Goal: Information Seeking & Learning: Understand process/instructions

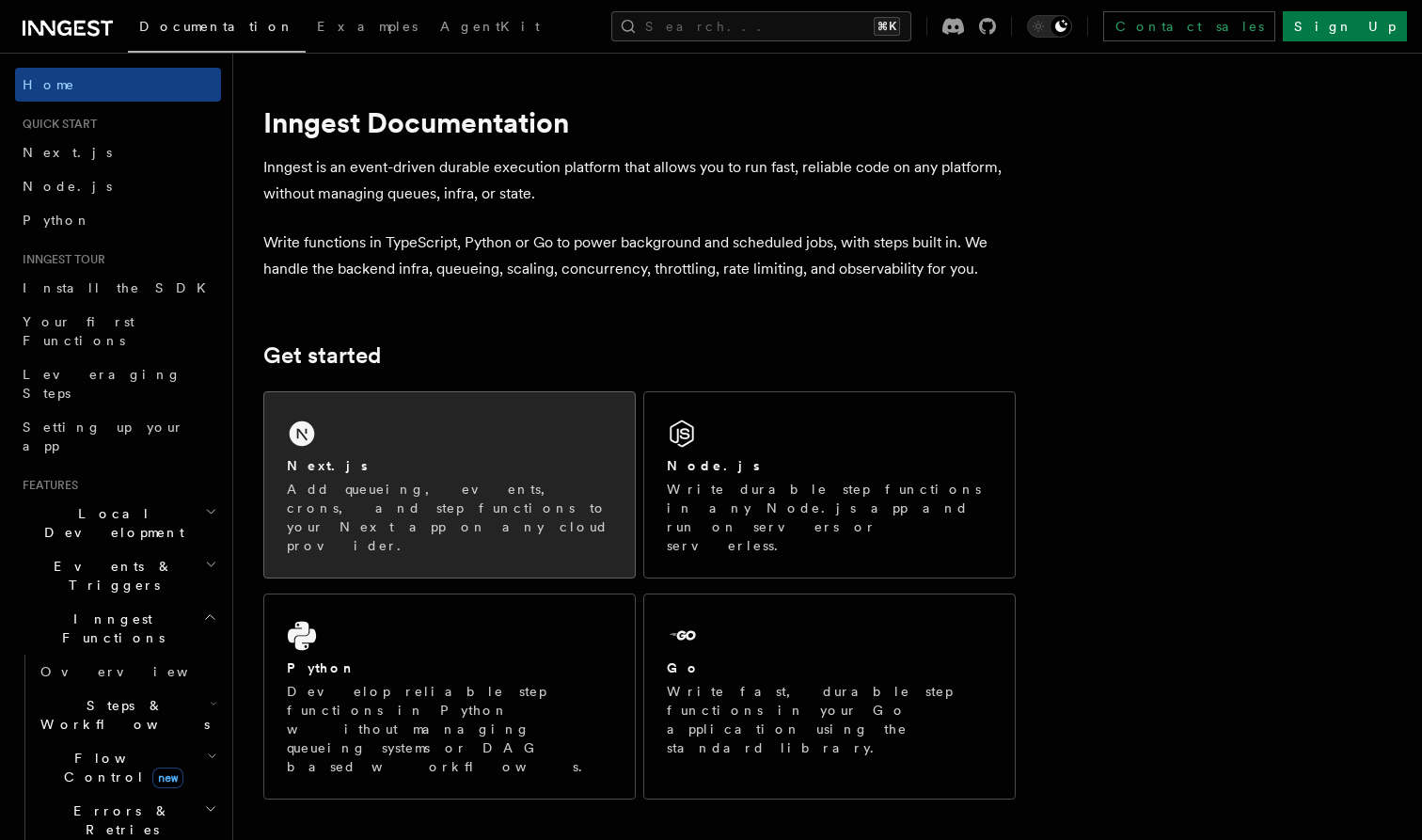
click at [449, 462] on div "Next.js" at bounding box center [449, 466] width 326 height 20
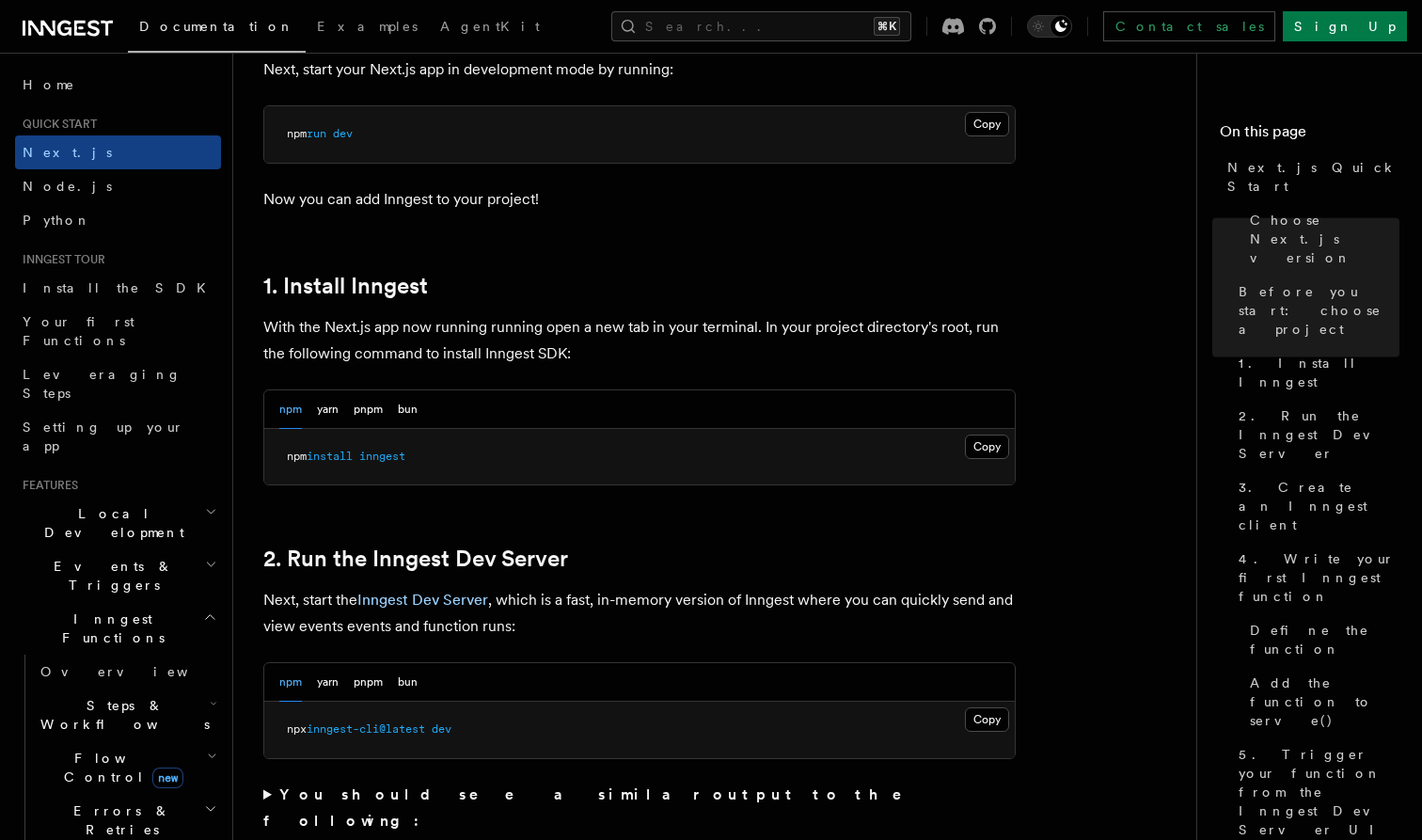
scroll to position [872, 0]
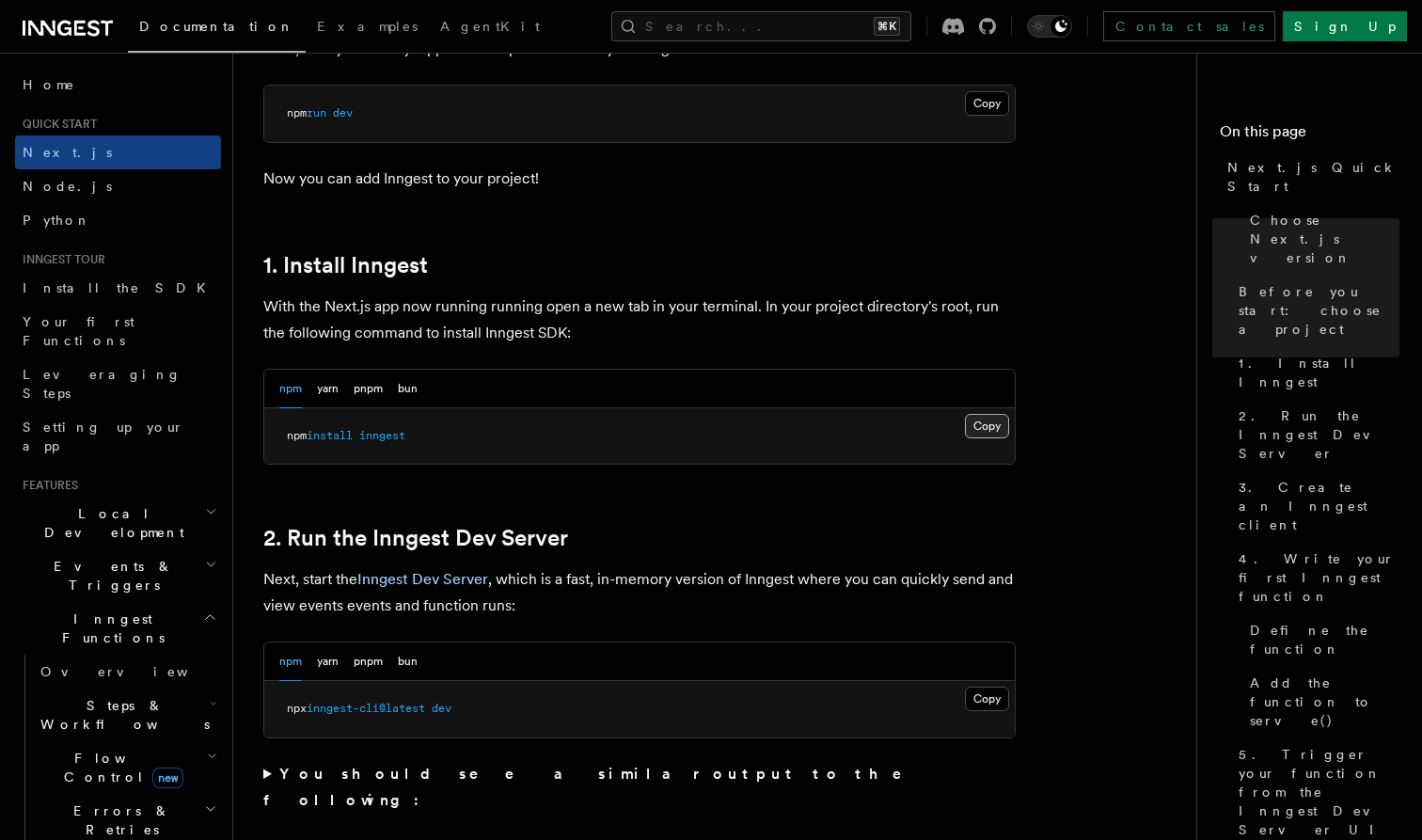
click at [997, 429] on button "Copy Copied" at bounding box center [987, 425] width 44 height 25
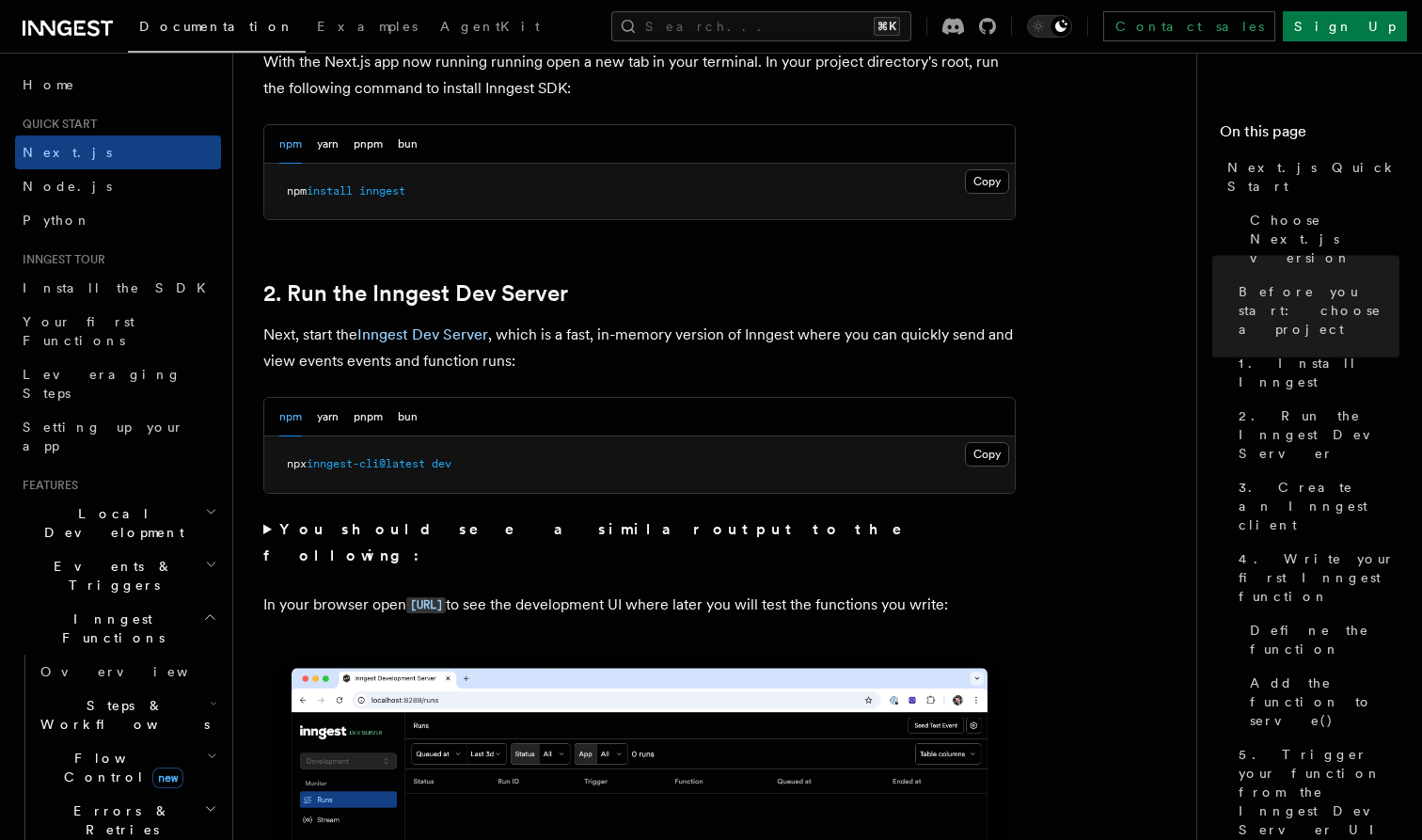
scroll to position [1164, 0]
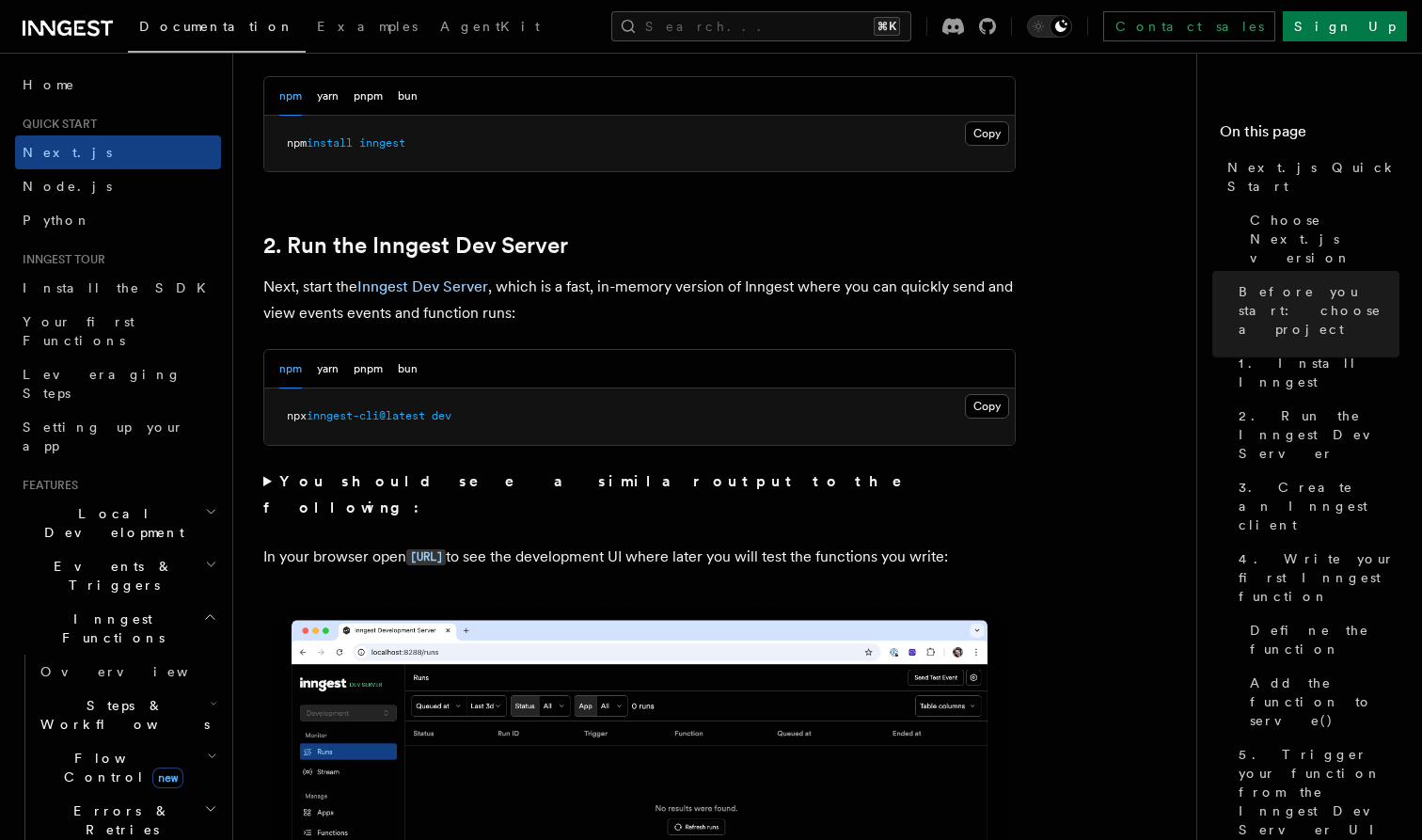
drag, startPoint x: 516, startPoint y: 425, endPoint x: 270, endPoint y: 424, distance: 246.0
click at [270, 424] on pre "npx inngest-cli@latest dev" at bounding box center [639, 417] width 750 height 56
drag, startPoint x: 270, startPoint y: 417, endPoint x: 458, endPoint y: 417, distance: 188.0
click at [456, 417] on pre "npx inngest-cli@latest dev" at bounding box center [639, 417] width 750 height 56
click at [452, 417] on span "dev" at bounding box center [442, 416] width 20 height 13
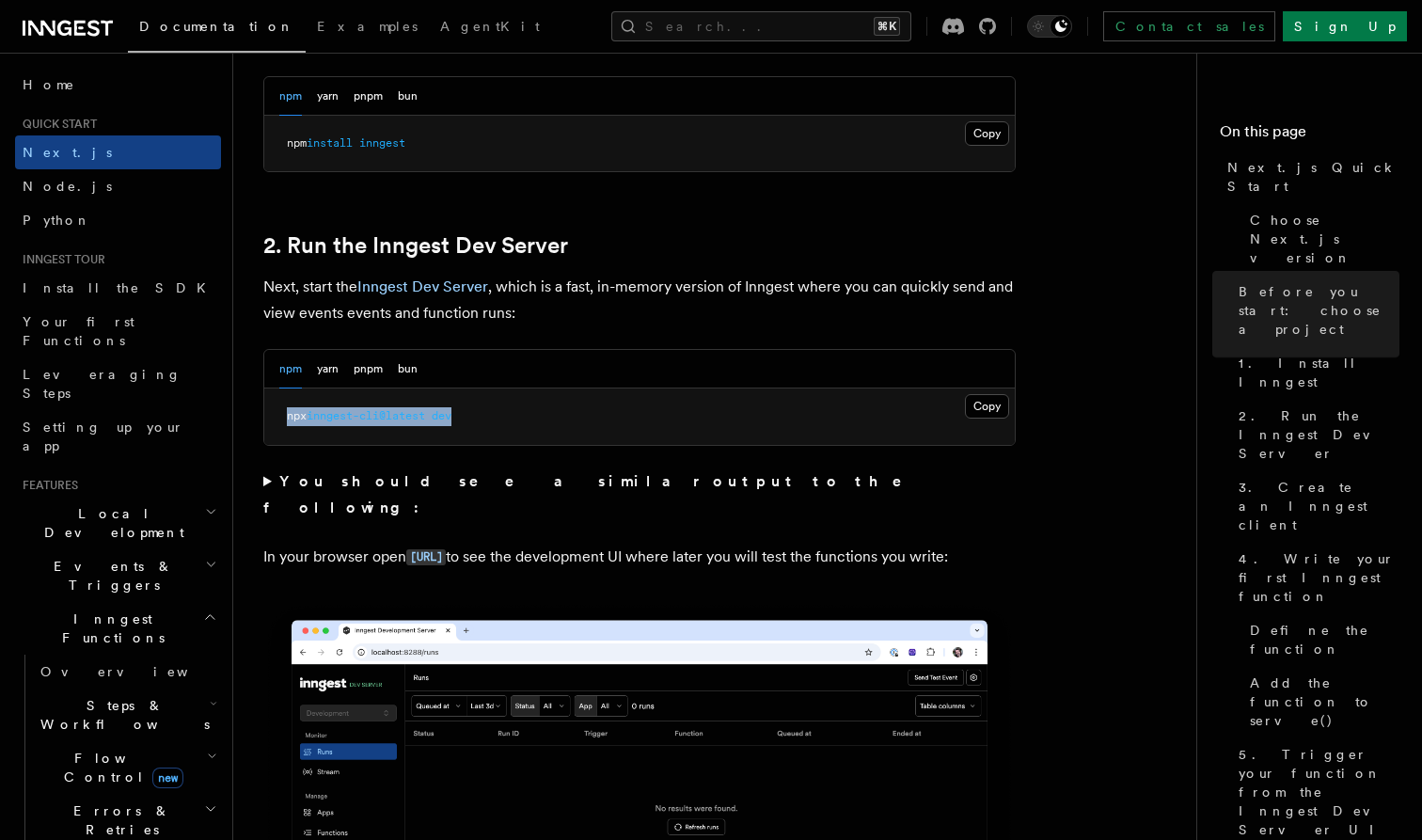
drag, startPoint x: 494, startPoint y: 417, endPoint x: 263, endPoint y: 416, distance: 231.0
drag, startPoint x: 263, startPoint y: 416, endPoint x: 521, endPoint y: 416, distance: 258.0
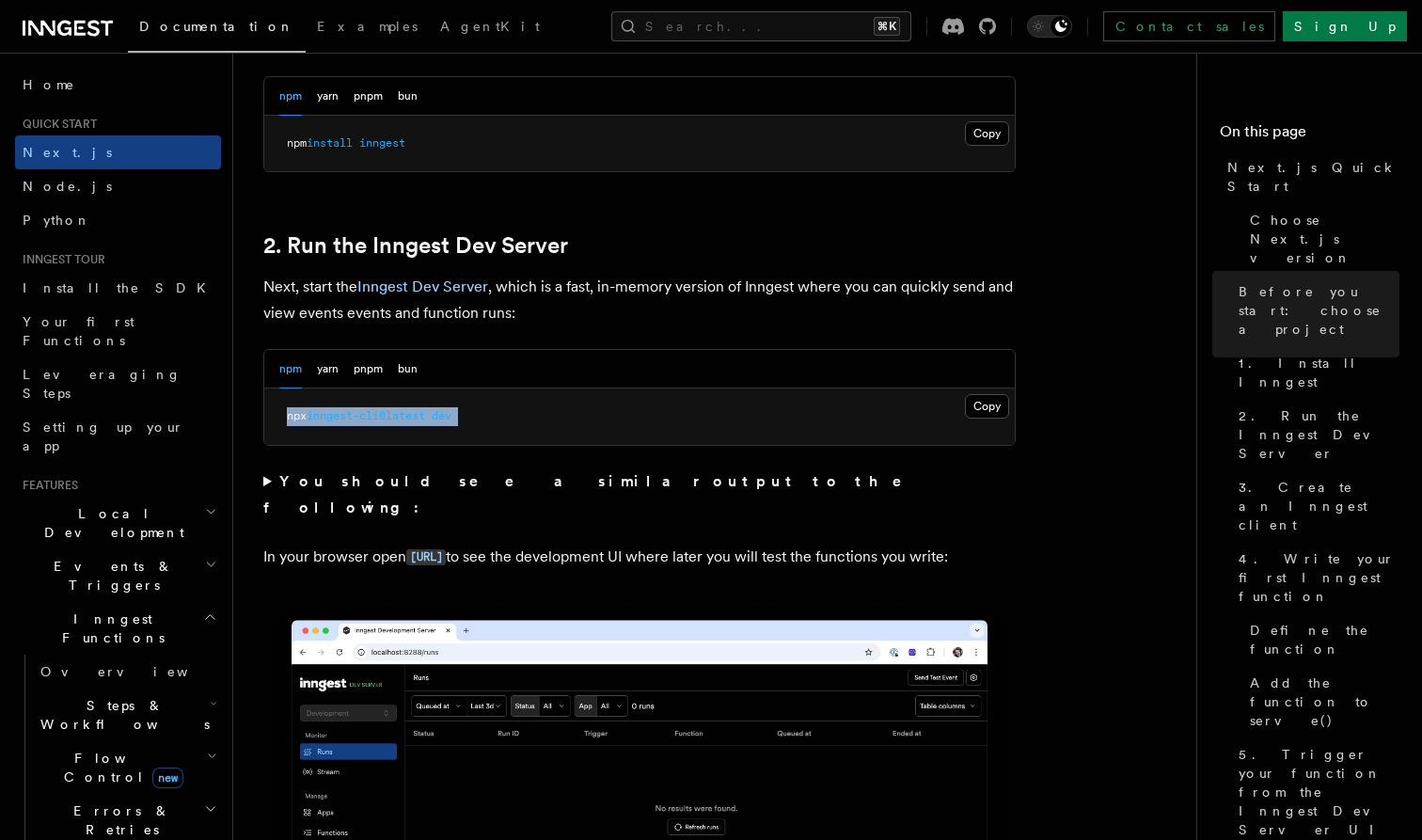
click at [524, 416] on pre "npx inngest-cli@latest dev" at bounding box center [639, 417] width 750 height 56
drag, startPoint x: 500, startPoint y: 416, endPoint x: 279, endPoint y: 416, distance: 221.0
click at [278, 416] on pre "npx inngest-cli@latest dev" at bounding box center [639, 417] width 750 height 56
click at [279, 416] on pre "npx inngest-cli@latest dev" at bounding box center [639, 417] width 750 height 56
drag, startPoint x: 279, startPoint y: 416, endPoint x: 495, endPoint y: 416, distance: 216.0
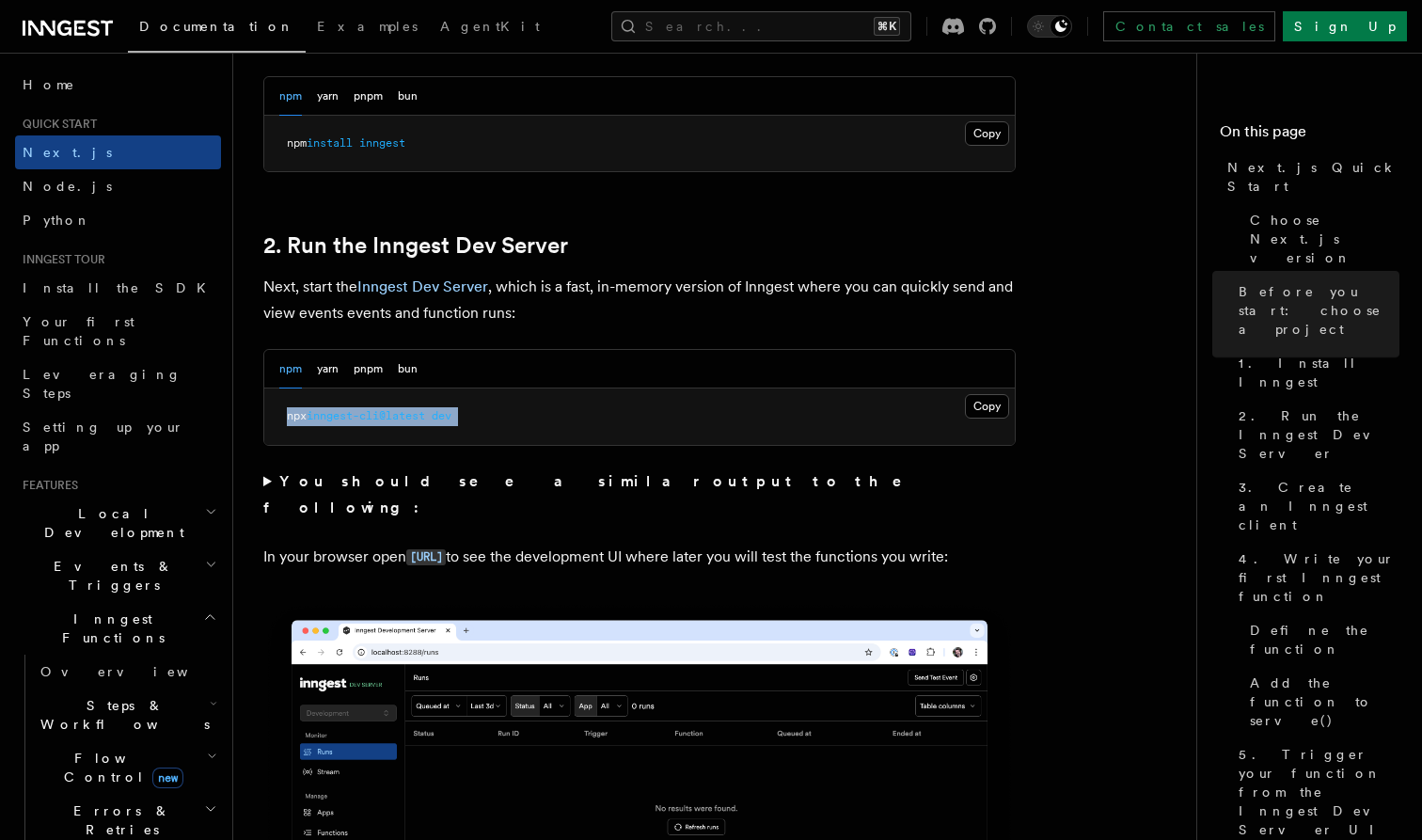
click at [487, 416] on pre "npx inngest-cli@latest dev" at bounding box center [639, 417] width 750 height 56
click at [495, 416] on pre "npx inngest-cli@latest dev" at bounding box center [639, 417] width 750 height 56
drag, startPoint x: 474, startPoint y: 414, endPoint x: 274, endPoint y: 413, distance: 200.0
click at [274, 413] on pre "npx inngest-cli@latest dev" at bounding box center [639, 417] width 750 height 56
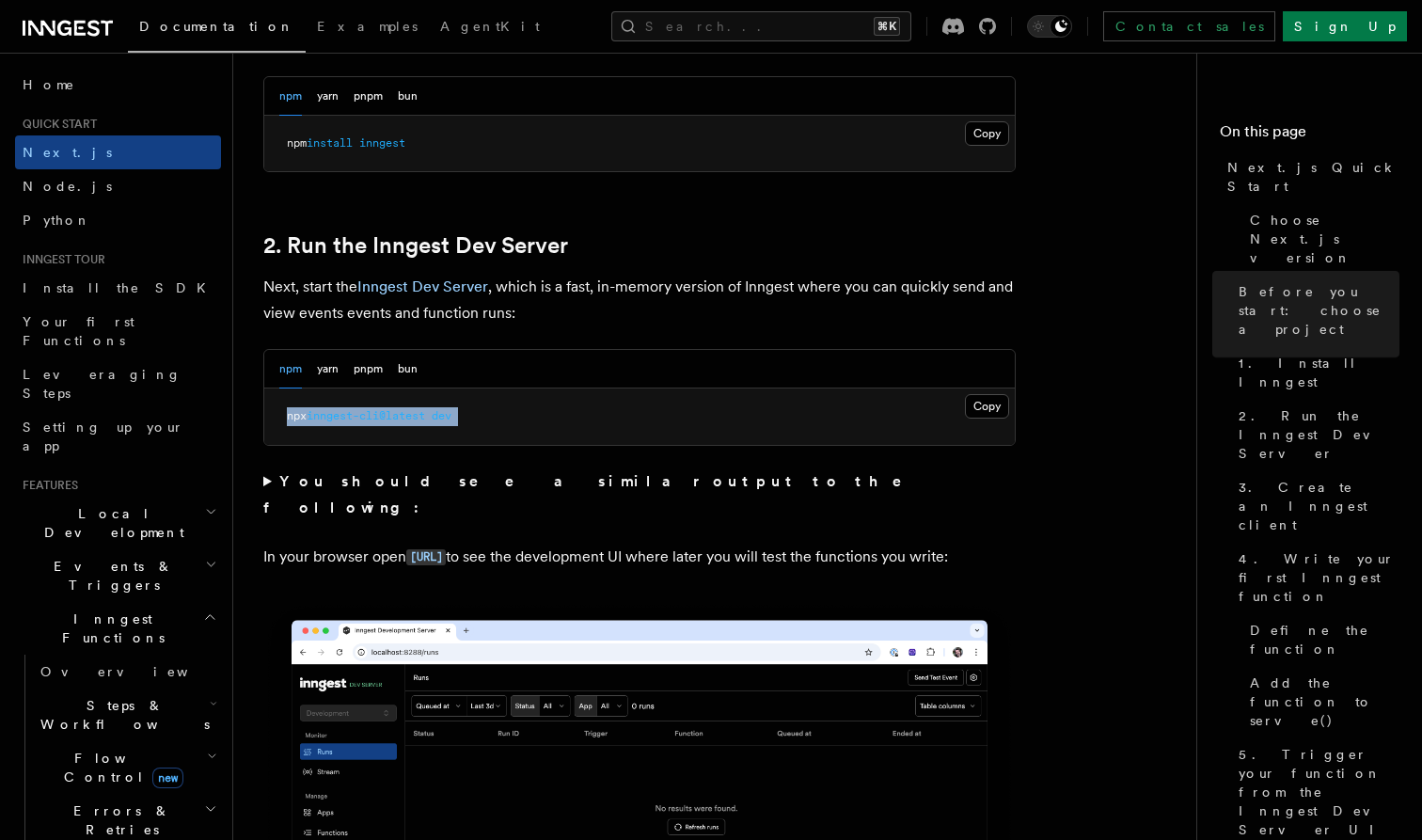
drag, startPoint x: 274, startPoint y: 413, endPoint x: 516, endPoint y: 408, distance: 242.1
click at [516, 408] on pre "npx inngest-cli@latest dev" at bounding box center [639, 417] width 750 height 56
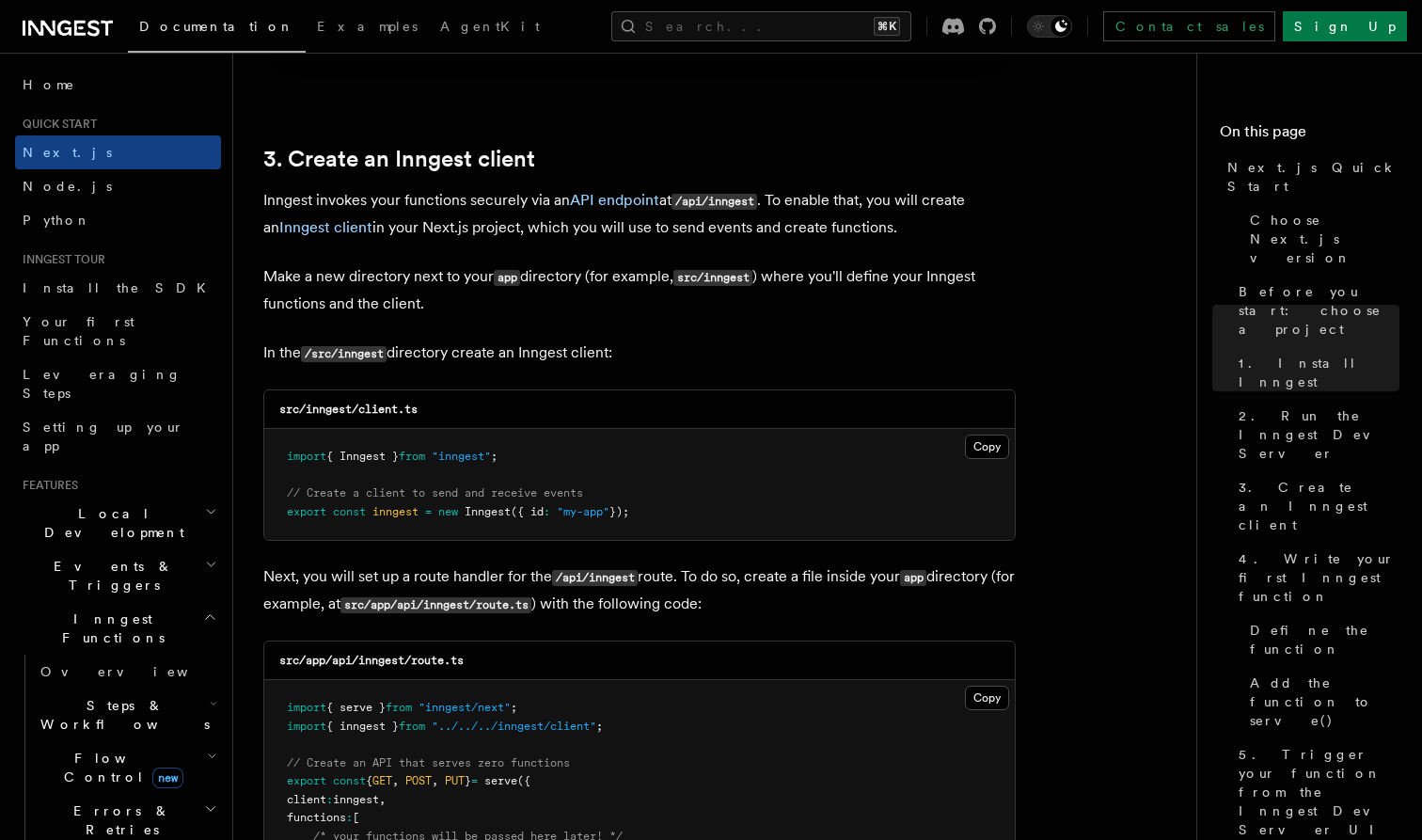
scroll to position [2154, 0]
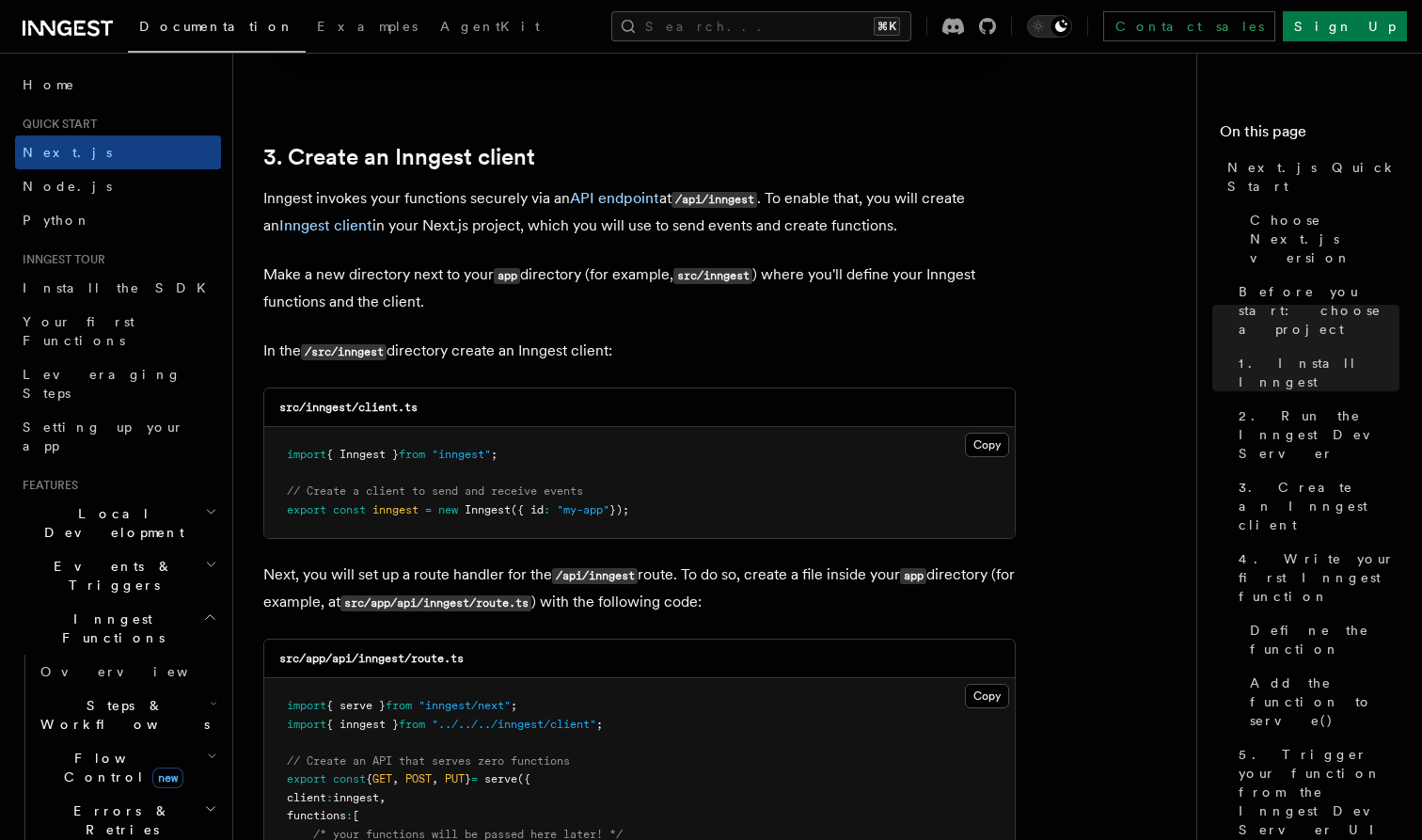
drag, startPoint x: 283, startPoint y: 452, endPoint x: 706, endPoint y: 519, distance: 428.3
click at [706, 519] on pre "import { Inngest } from "inngest" ; // Create a client to send and receive even…" at bounding box center [639, 483] width 750 height 111
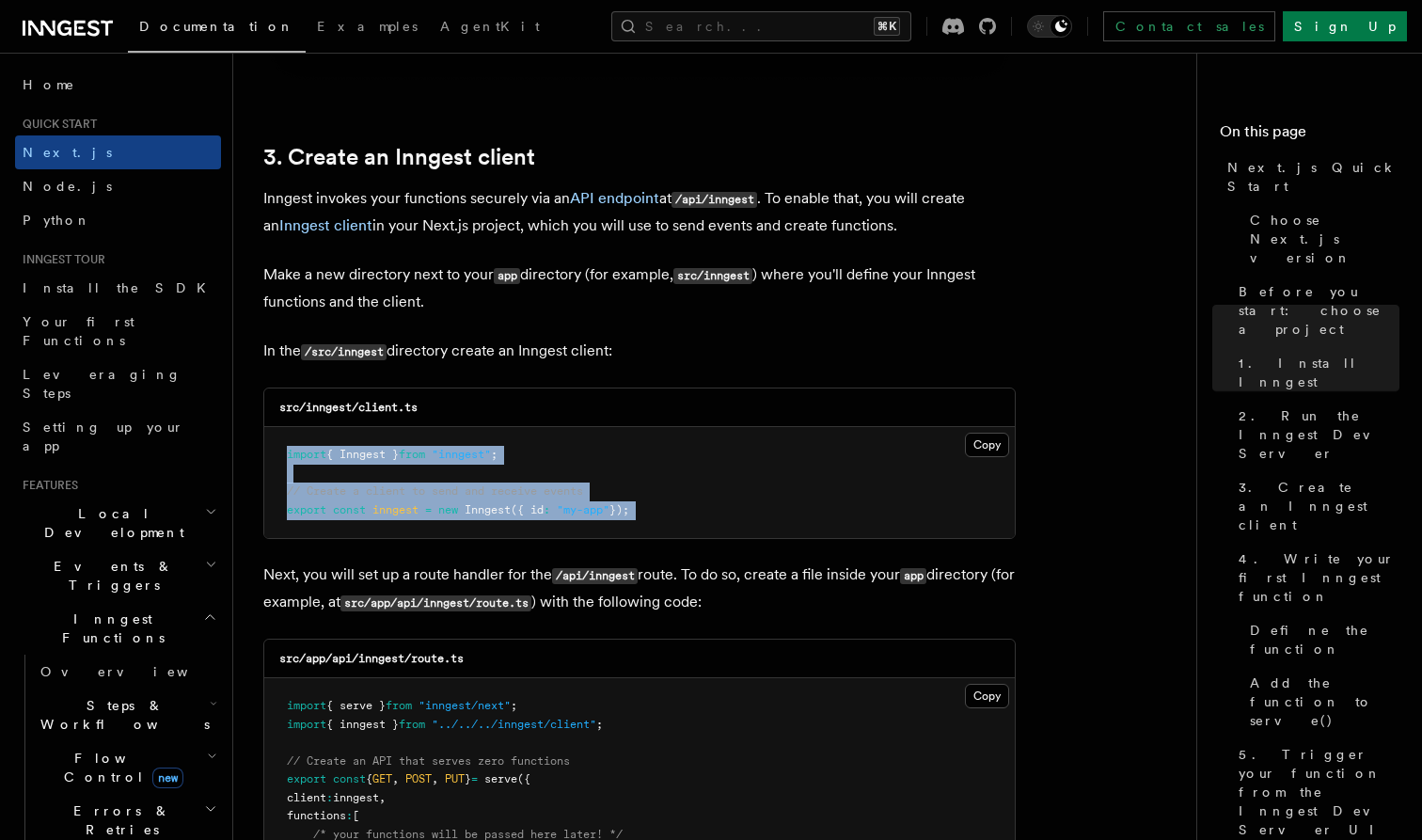
drag, startPoint x: 706, startPoint y: 519, endPoint x: 262, endPoint y: 439, distance: 451.1
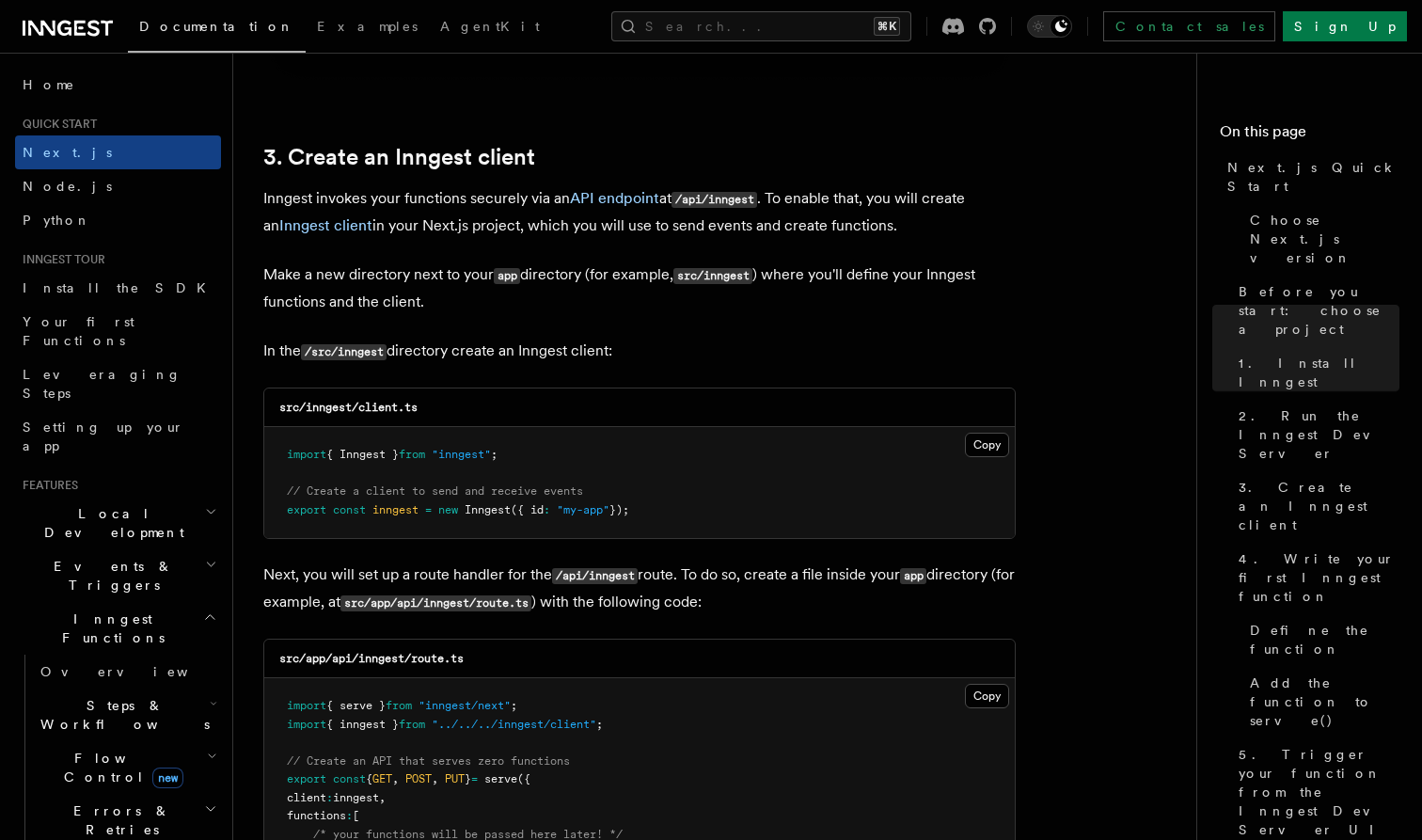
click at [440, 485] on span "// Create a client to send and receive events" at bounding box center [434, 490] width 296 height 13
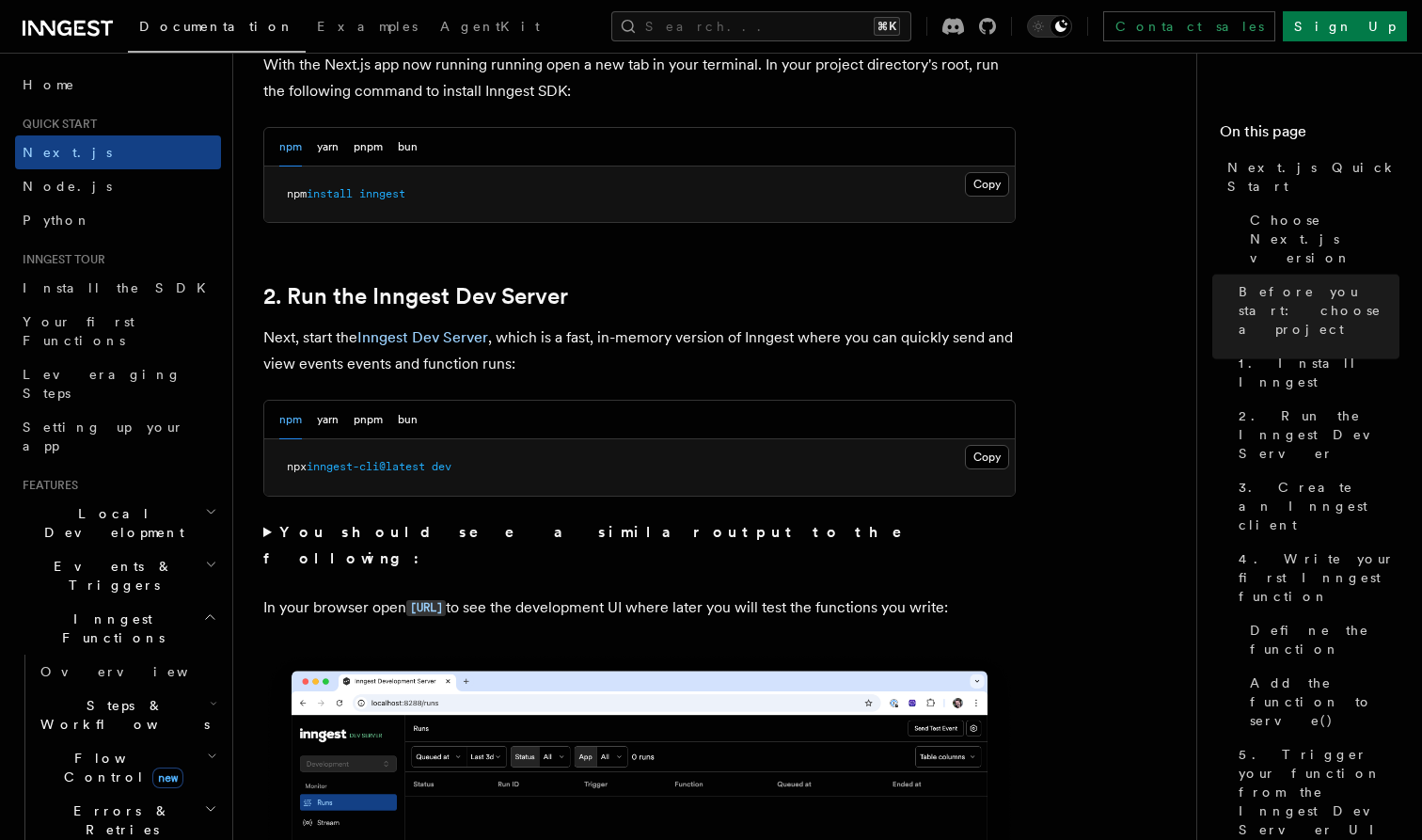
scroll to position [1106, 0]
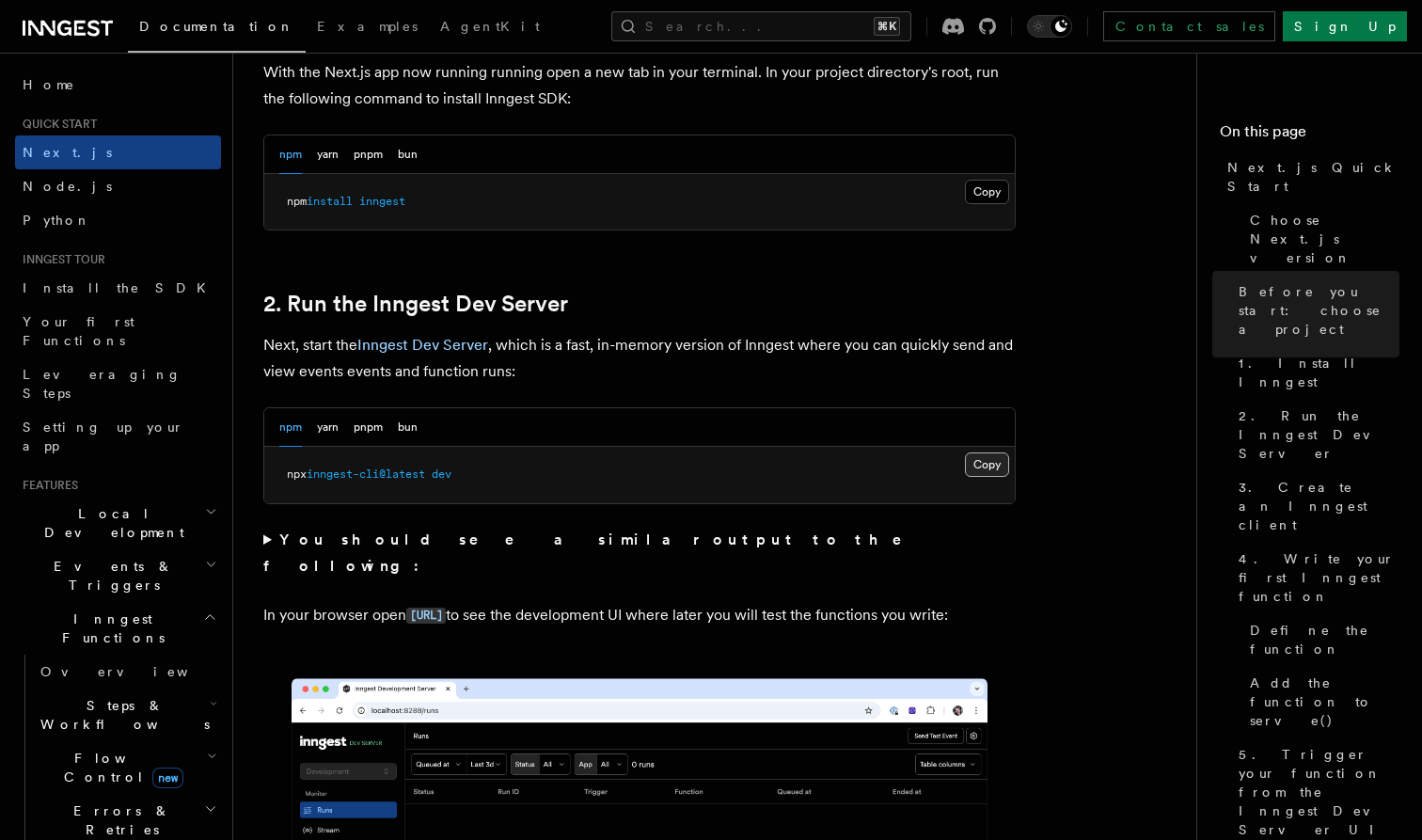
click at [983, 457] on button "Copy Copied" at bounding box center [987, 465] width 44 height 25
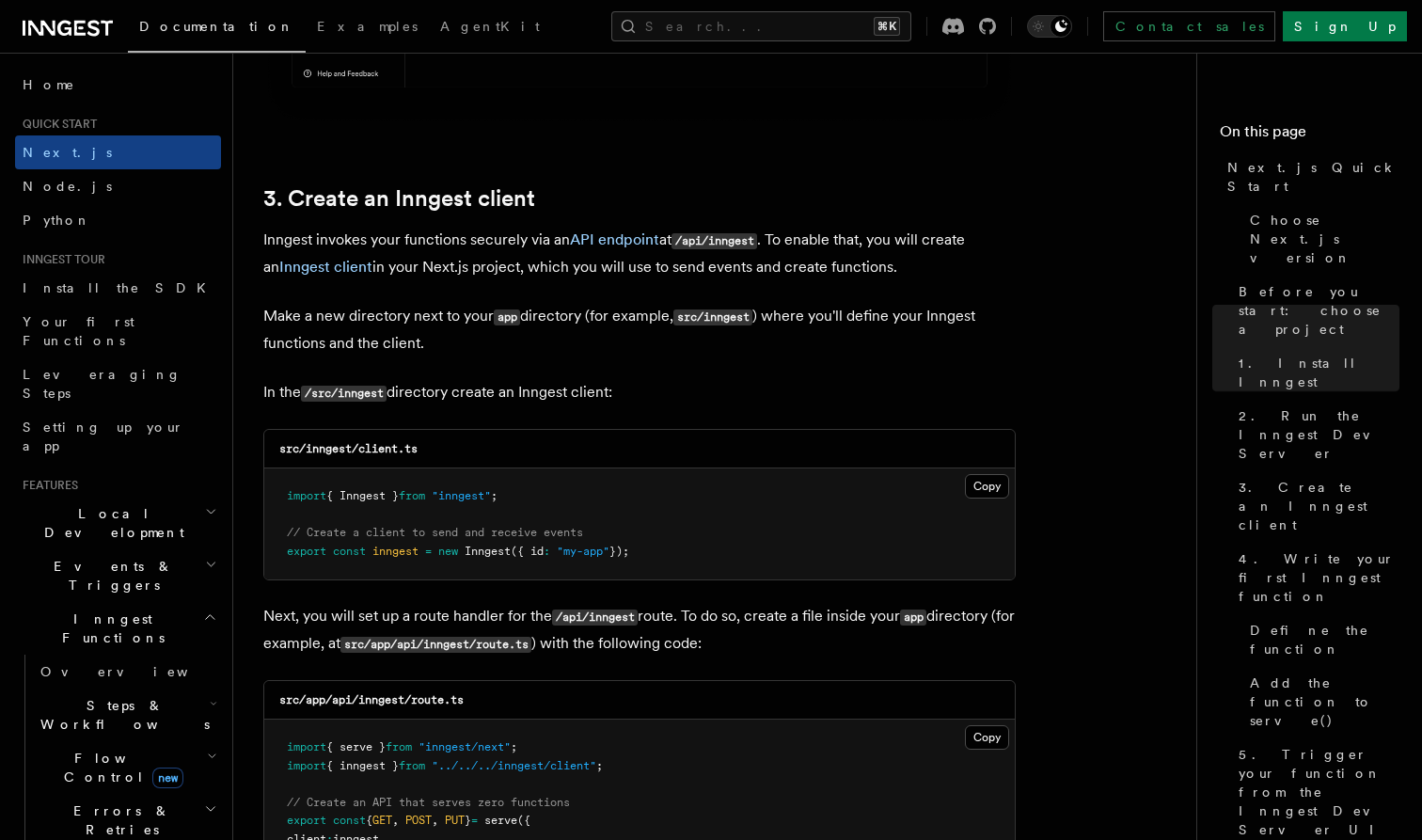
scroll to position [2110, 0]
drag, startPoint x: 272, startPoint y: 493, endPoint x: 719, endPoint y: 564, distance: 452.6
click at [717, 560] on pre "import { Inngest } from "inngest" ; // Create a client to send and receive even…" at bounding box center [639, 526] width 750 height 111
click at [719, 564] on pre "import { Inngest } from "inngest" ; // Create a client to send and receive even…" at bounding box center [639, 526] width 750 height 111
drag, startPoint x: 738, startPoint y: 564, endPoint x: 281, endPoint y: 488, distance: 463.3
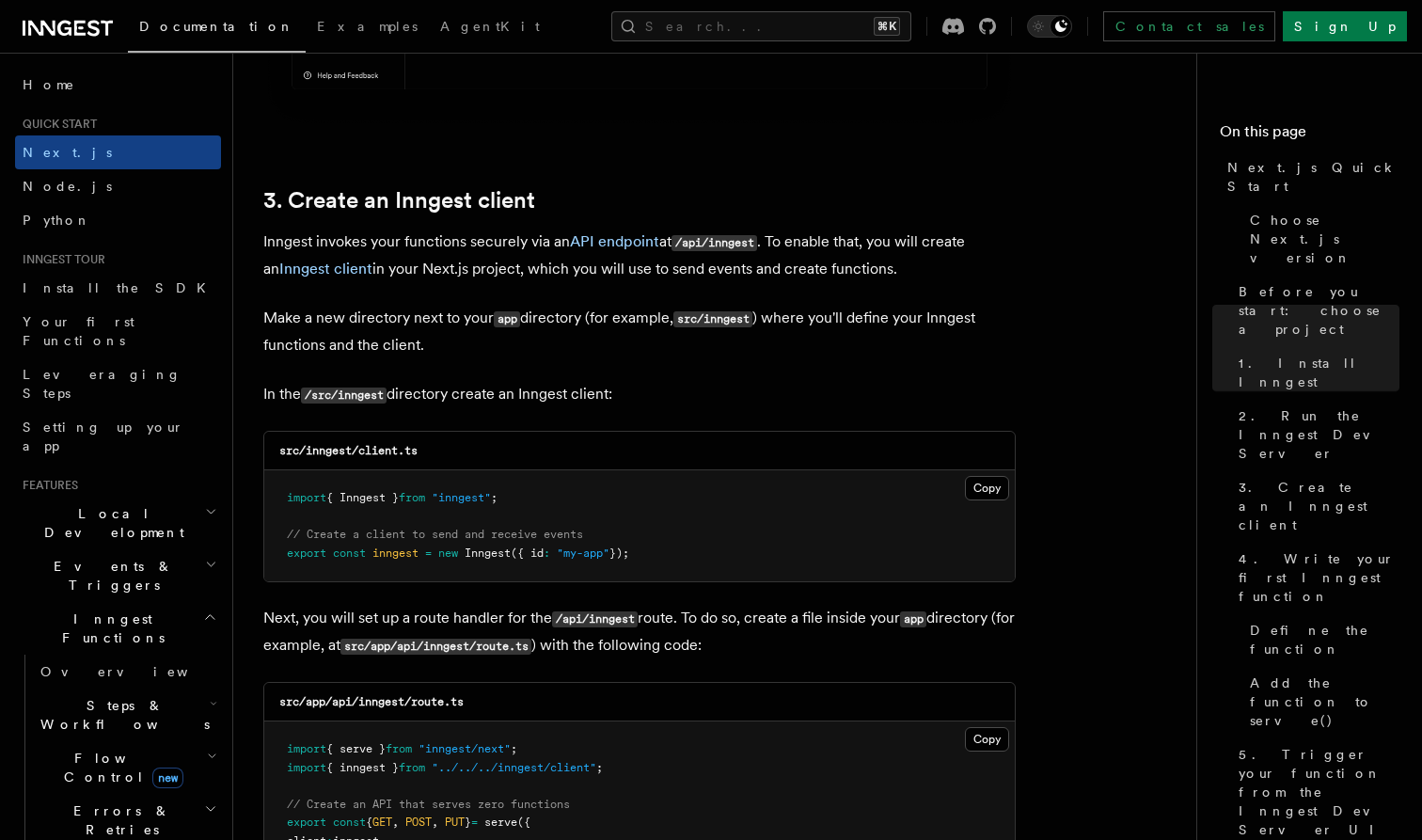
click at [281, 488] on pre "import { Inngest } from "inngest" ; // Create a client to send and receive even…" at bounding box center [639, 526] width 750 height 111
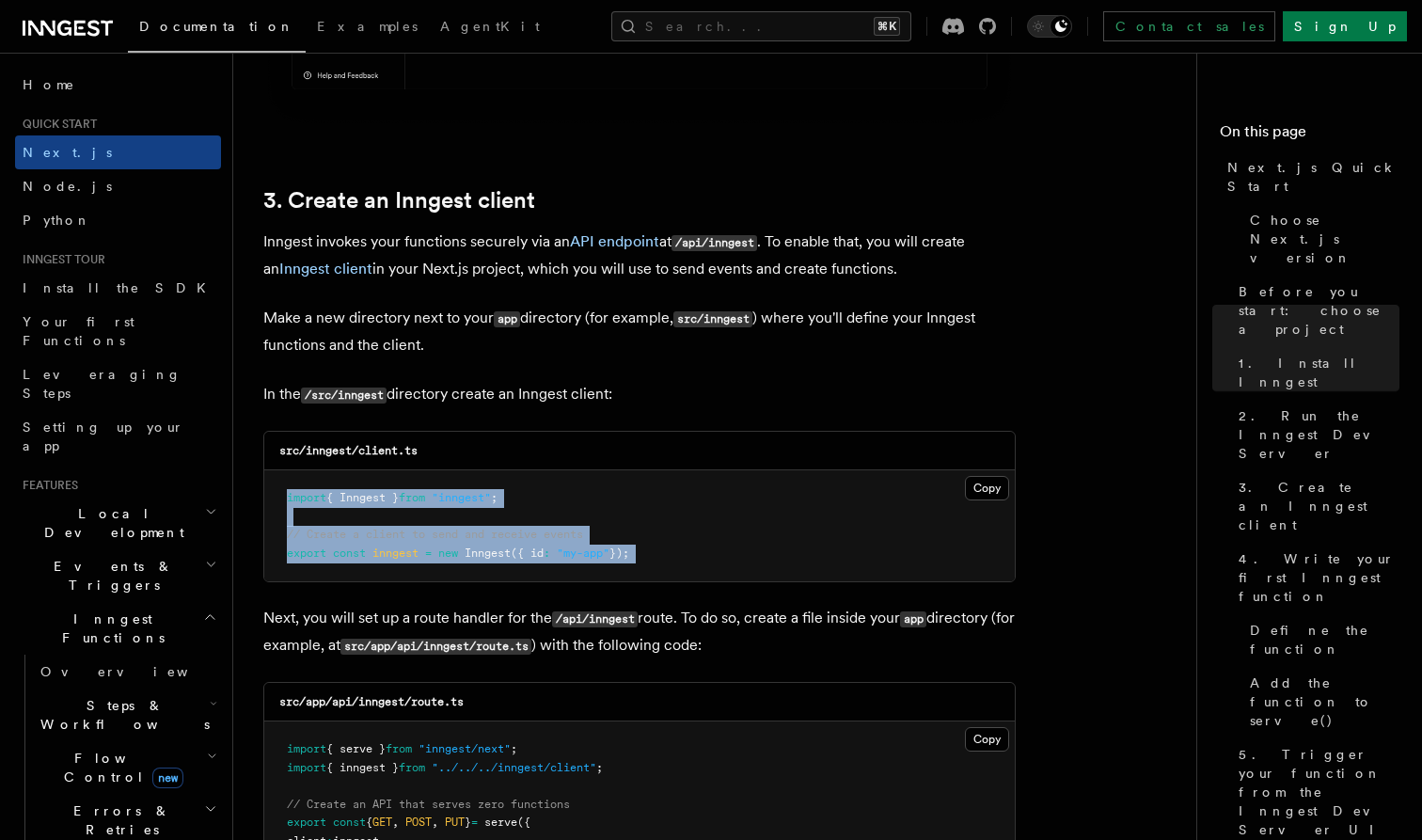
drag, startPoint x: 281, startPoint y: 488, endPoint x: 706, endPoint y: 566, distance: 432.1
click at [706, 566] on pre "import { Inngest } from "inngest" ; // Create a client to send and receive even…" at bounding box center [639, 526] width 750 height 111
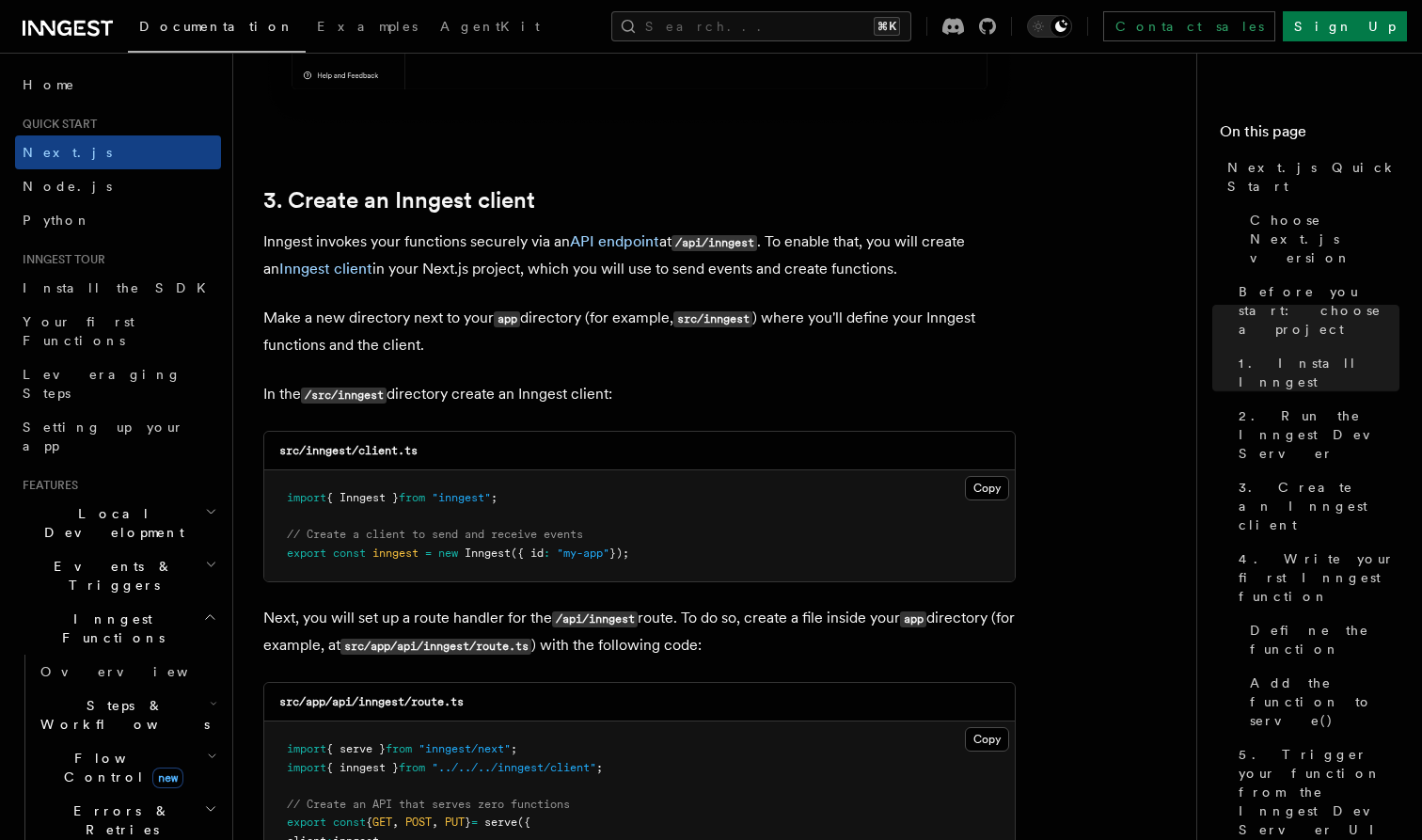
click at [538, 514] on pre "import { Inngest } from "inngest" ; // Create a client to send and receive even…" at bounding box center [639, 526] width 750 height 111
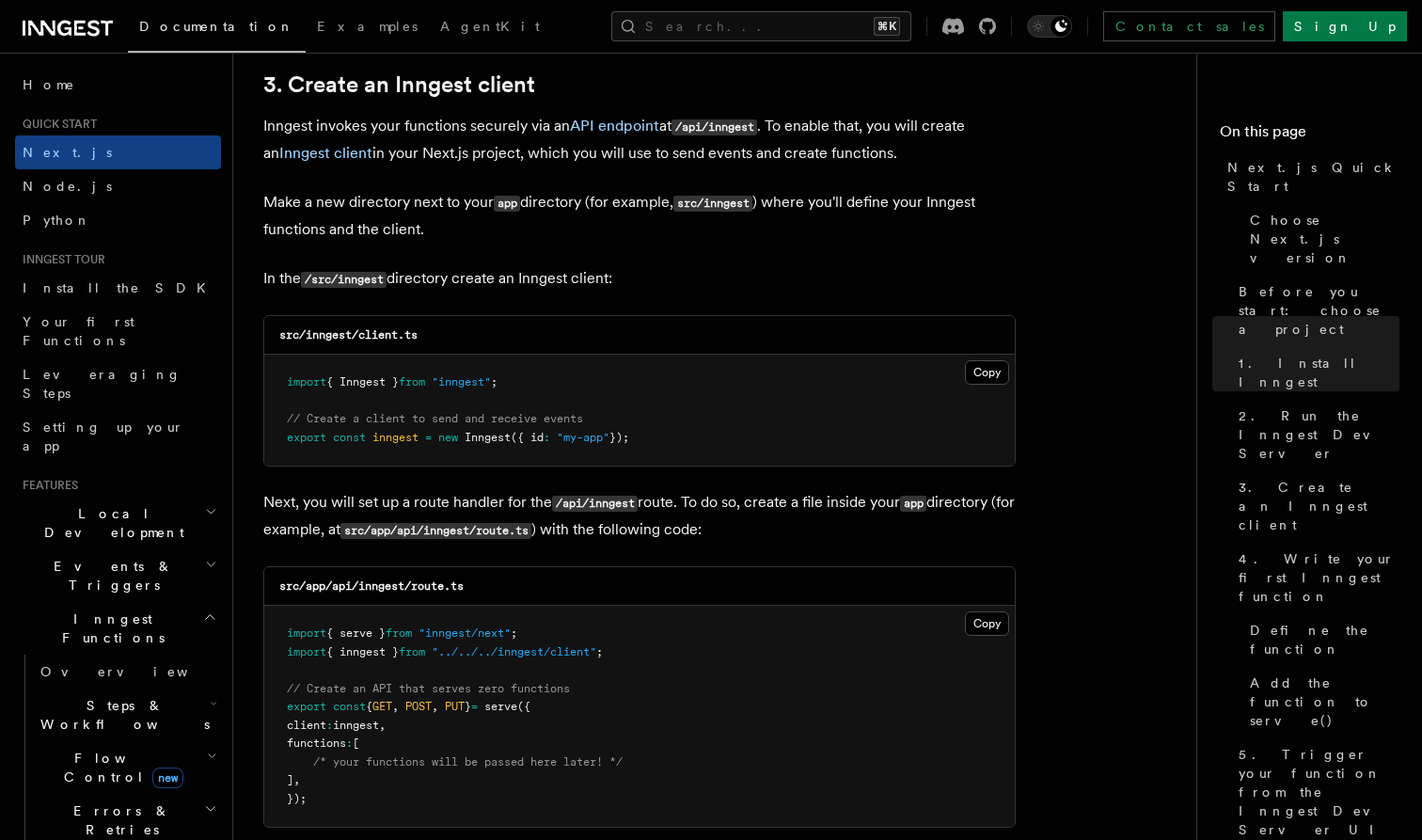
scroll to position [2242, 0]
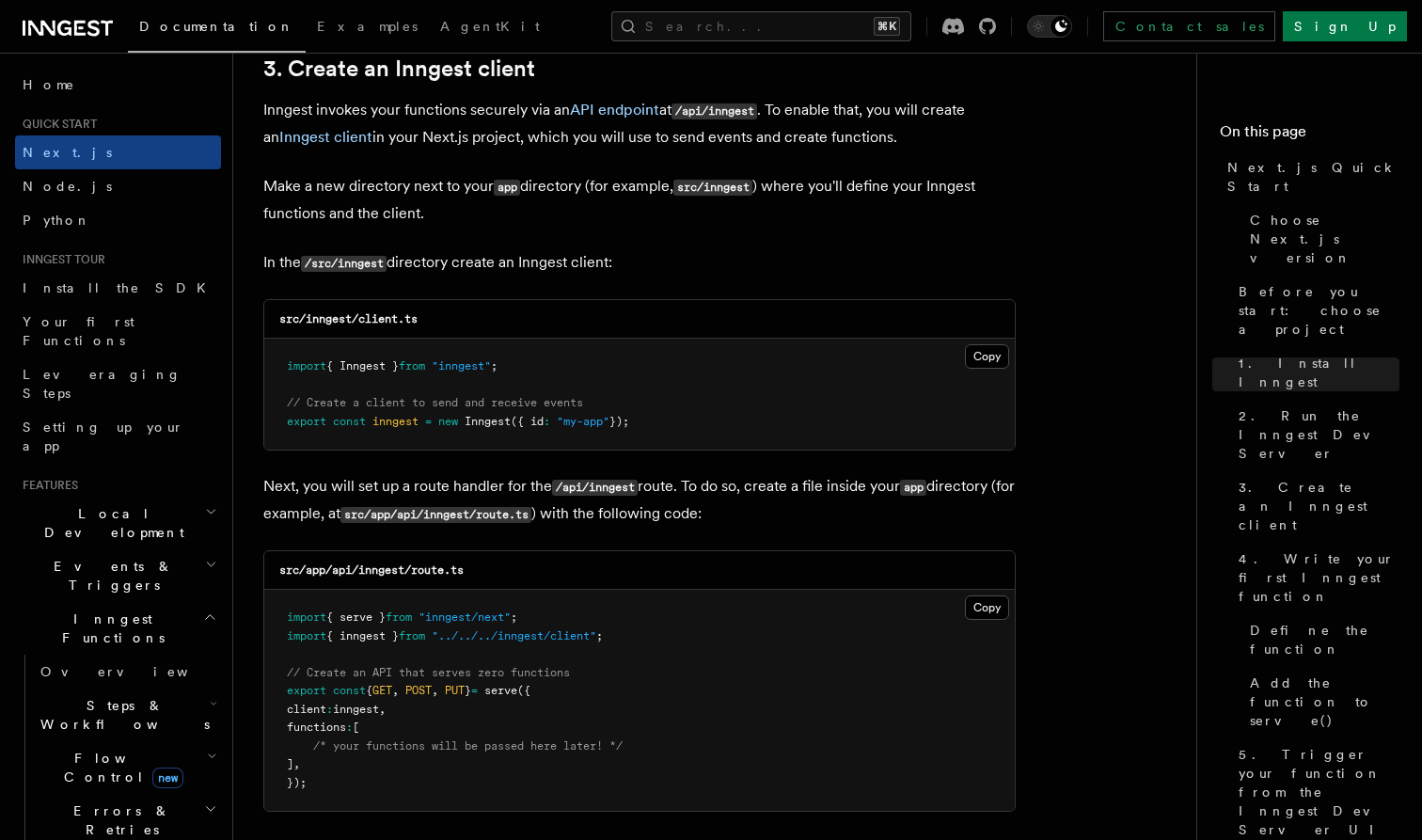
drag, startPoint x: 664, startPoint y: 427, endPoint x: 277, endPoint y: 369, distance: 391.3
click at [276, 368] on pre "import { Inngest } from "inngest" ; // Create a client to send and receive even…" at bounding box center [639, 394] width 750 height 111
click at [277, 369] on pre "import { Inngest } from "inngest" ; // Create a client to send and receive even…" at bounding box center [639, 394] width 750 height 111
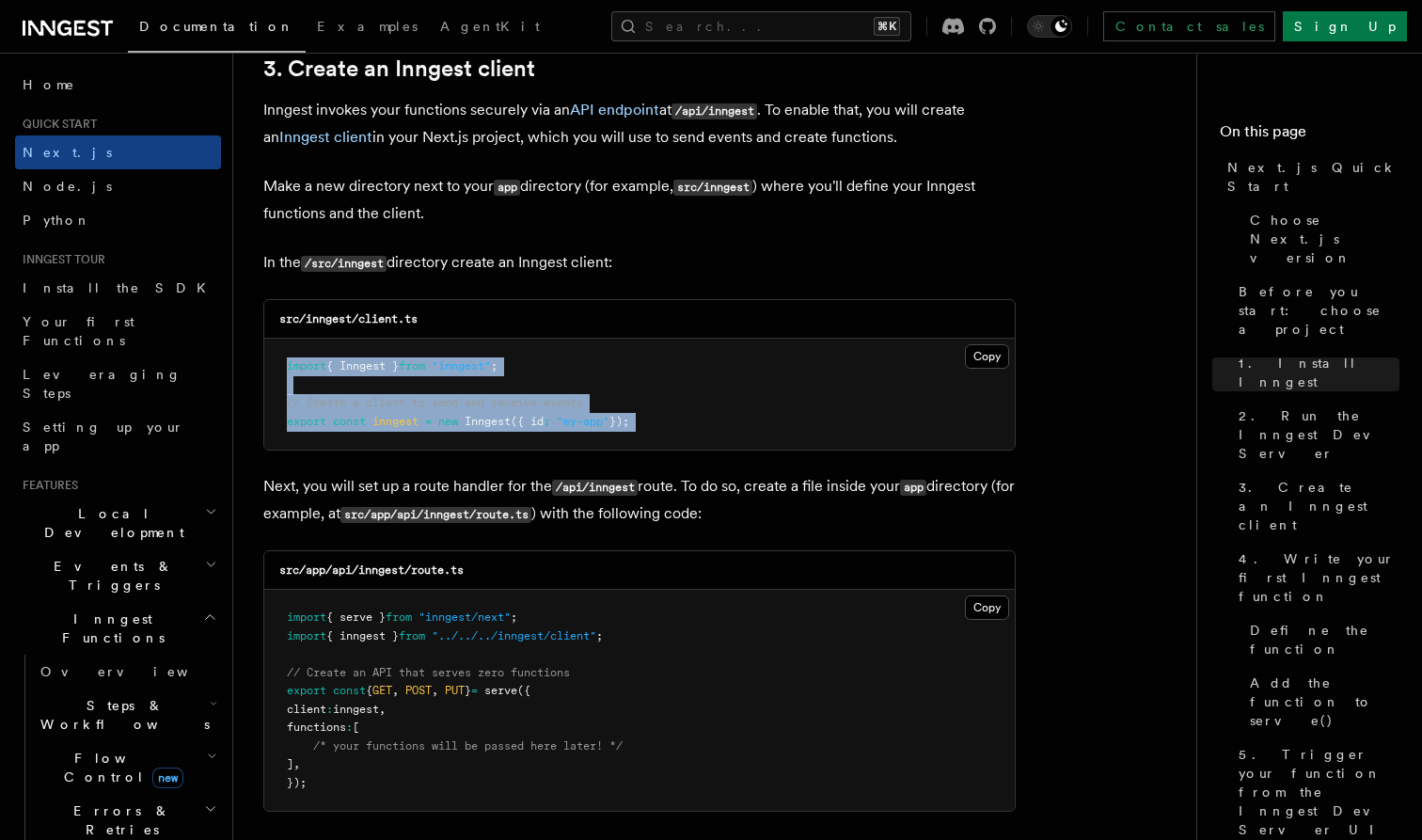
drag, startPoint x: 277, startPoint y: 369, endPoint x: 763, endPoint y: 457, distance: 493.9
click at [752, 441] on pre "import { Inngest } from "inngest" ; // Create a client to send and receive even…" at bounding box center [639, 394] width 750 height 111
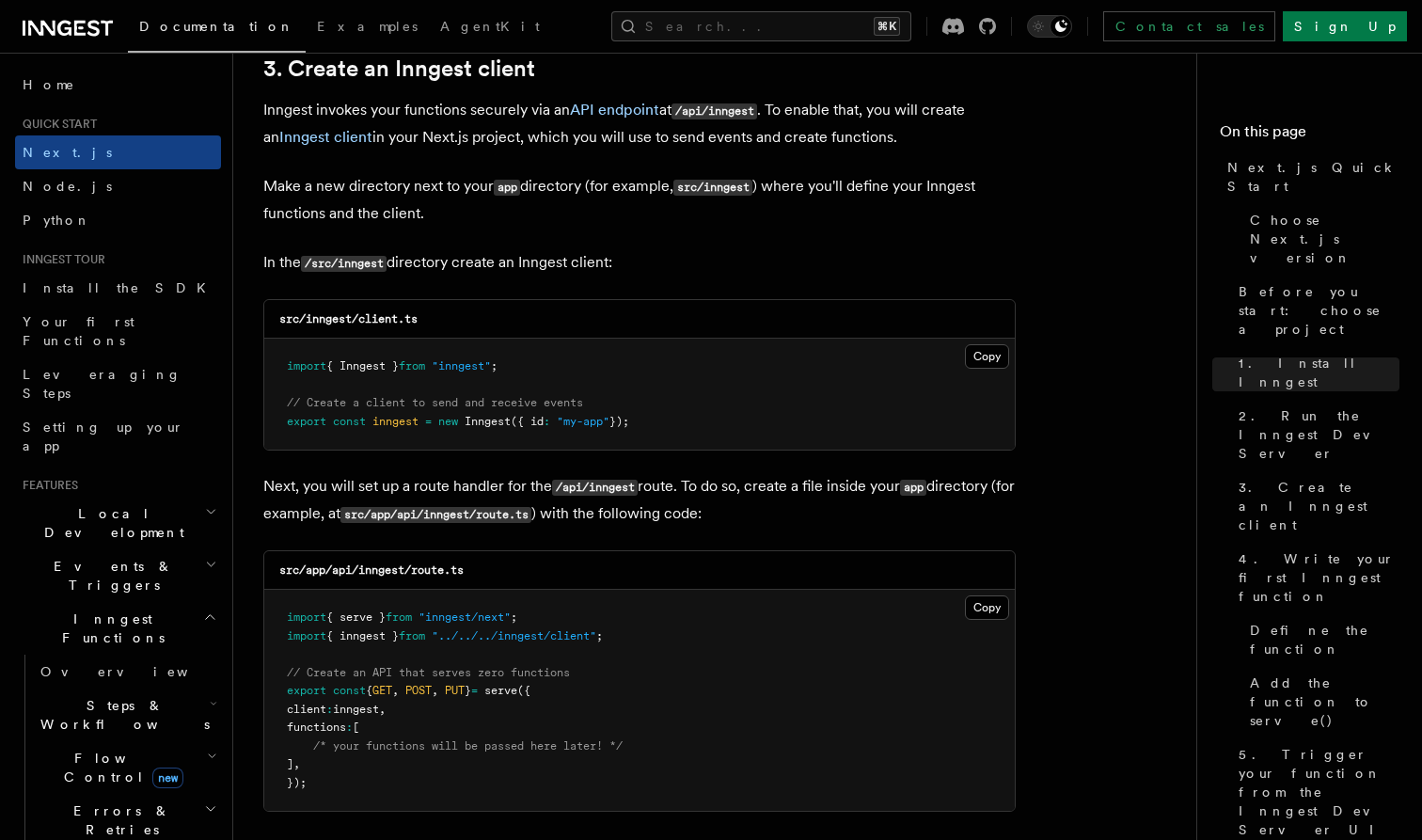
drag, startPoint x: 694, startPoint y: 411, endPoint x: 299, endPoint y: 355, distance: 398.9
click at [299, 355] on pre "import { Inngest } from "inngest" ; // Create a client to send and receive even…" at bounding box center [639, 394] width 750 height 111
click at [534, 375] on pre "import { Inngest } from "inngest" ; // Create a client to send and receive even…" at bounding box center [639, 394] width 750 height 111
click at [808, 504] on p "Next, you will set up a route handler for the /api/inngest route. To do so, cre…" at bounding box center [639, 500] width 752 height 54
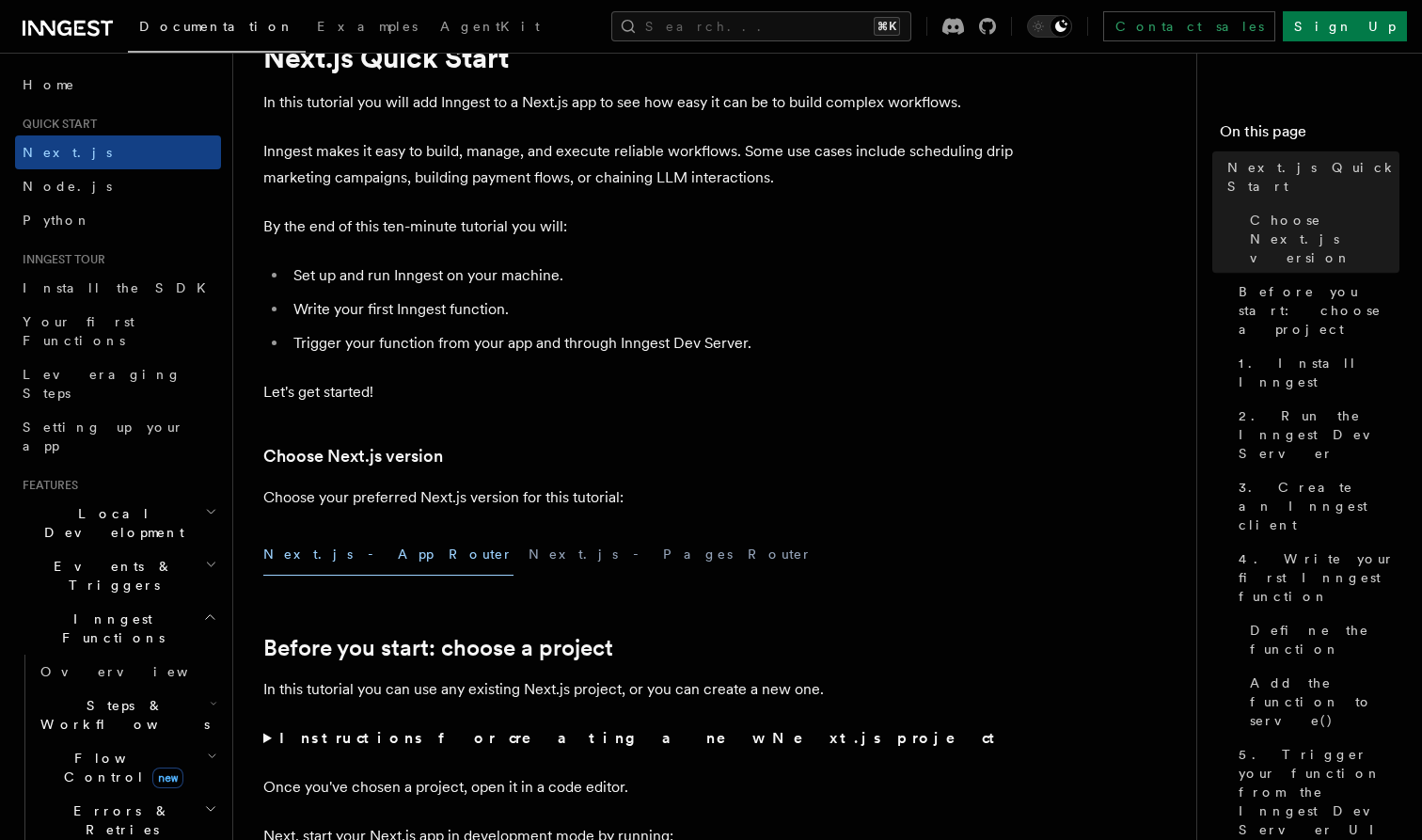
scroll to position [76, 0]
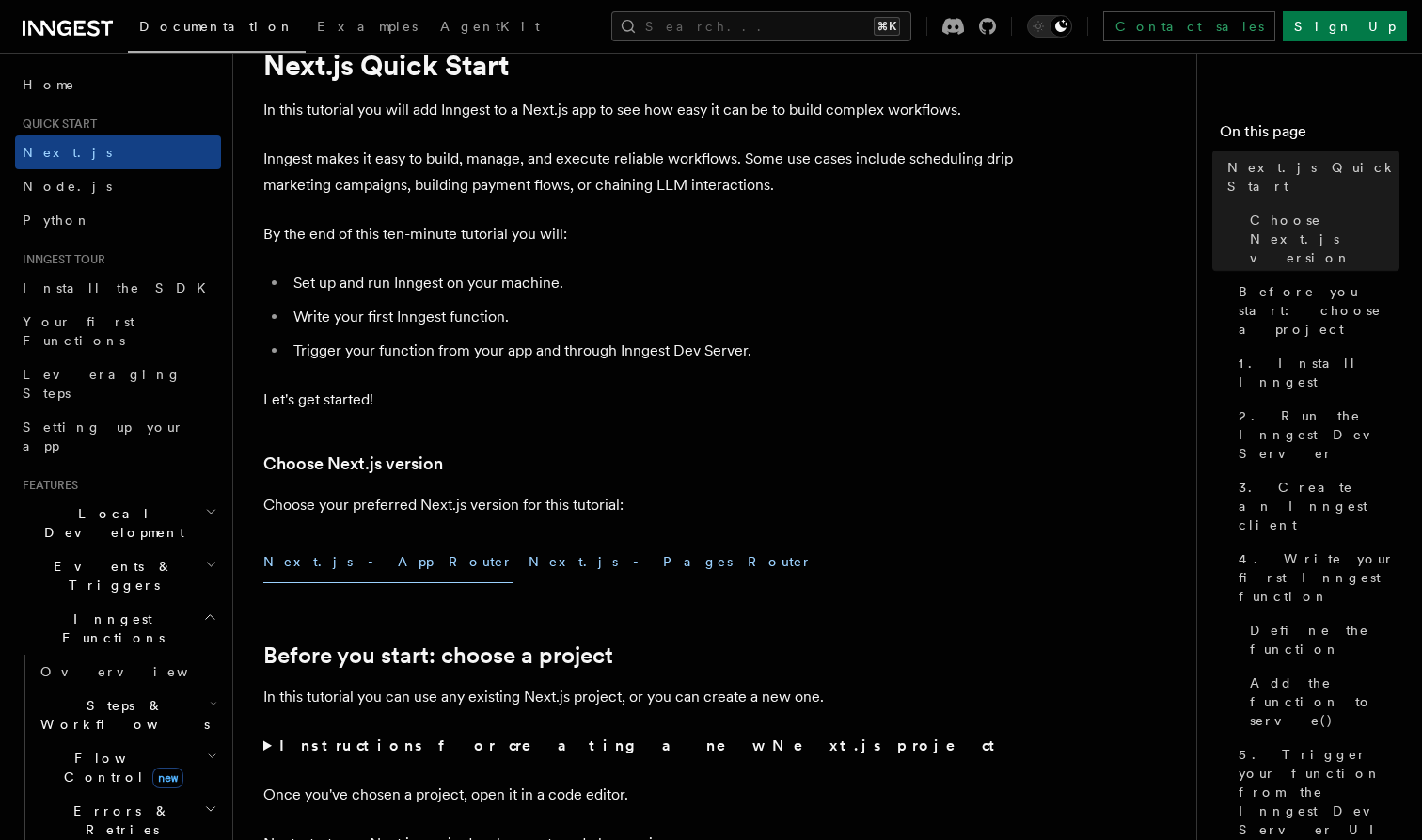
click at [529, 561] on button "Next.js - Pages Router" at bounding box center [671, 561] width 285 height 42
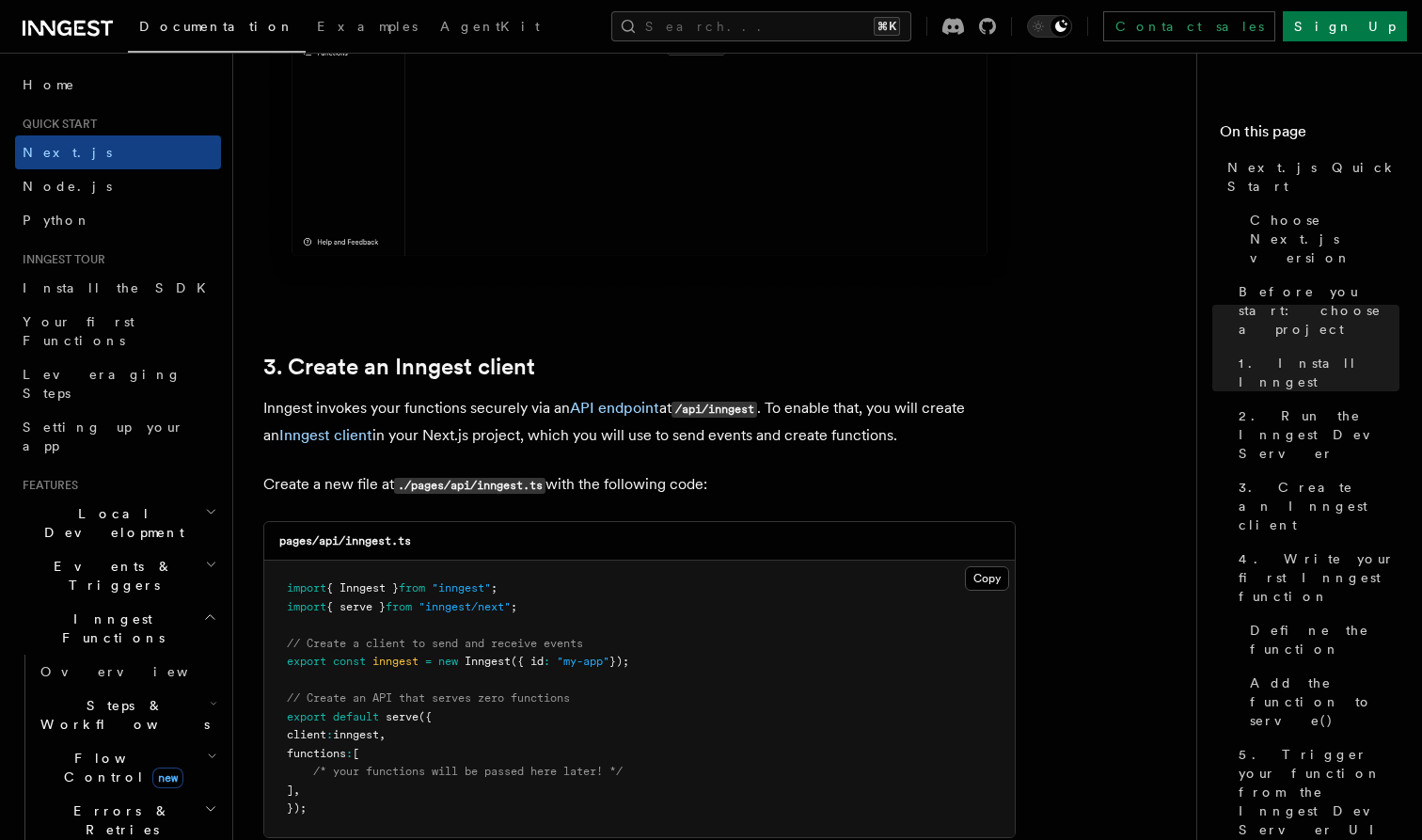
scroll to position [2012, 0]
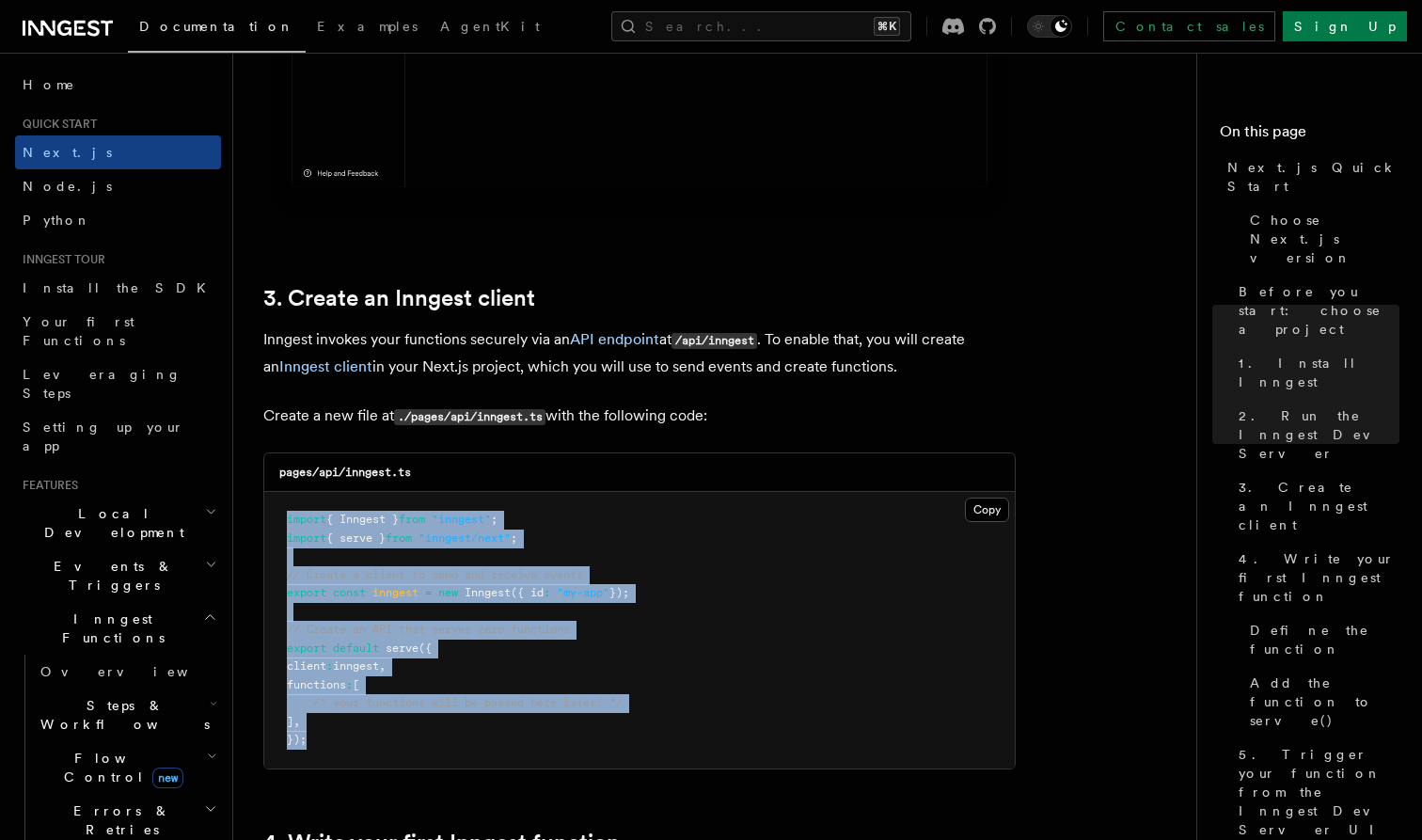
drag, startPoint x: 281, startPoint y: 511, endPoint x: 326, endPoint y: 739, distance: 232.4
click at [326, 739] on pre "import { Inngest } from "inngest" ; import { serve } from "inngest/next" ; // C…" at bounding box center [639, 630] width 750 height 277
click at [326, 742] on pre "import { Inngest } from "inngest" ; import { serve } from "inngest/next" ; // C…" at bounding box center [639, 630] width 750 height 277
drag, startPoint x: 371, startPoint y: 736, endPoint x: 269, endPoint y: 516, distance: 242.5
click at [269, 516] on pre "import { Inngest } from "inngest" ; import { serve } from "inngest/next" ; // C…" at bounding box center [639, 630] width 750 height 277
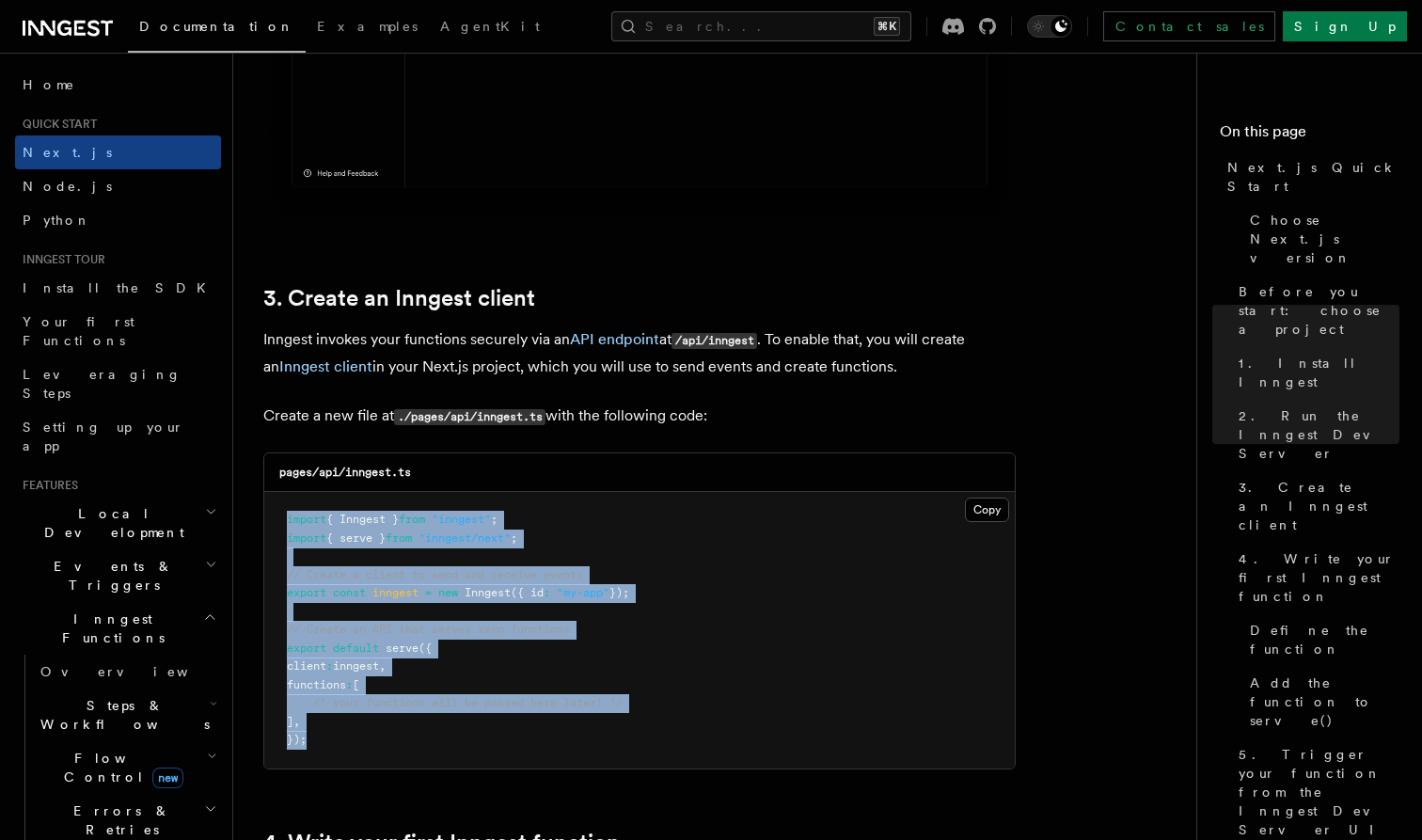
click at [269, 516] on pre "import { Inngest } from "inngest" ; import { serve } from "inngest/next" ; // C…" at bounding box center [639, 630] width 750 height 277
drag, startPoint x: 269, startPoint y: 516, endPoint x: 346, endPoint y: 721, distance: 219.0
click at [346, 721] on pre "import { Inngest } from "inngest" ; import { serve } from "inngest/next" ; // C…" at bounding box center [639, 630] width 750 height 277
drag, startPoint x: 367, startPoint y: 738, endPoint x: 244, endPoint y: 484, distance: 282.2
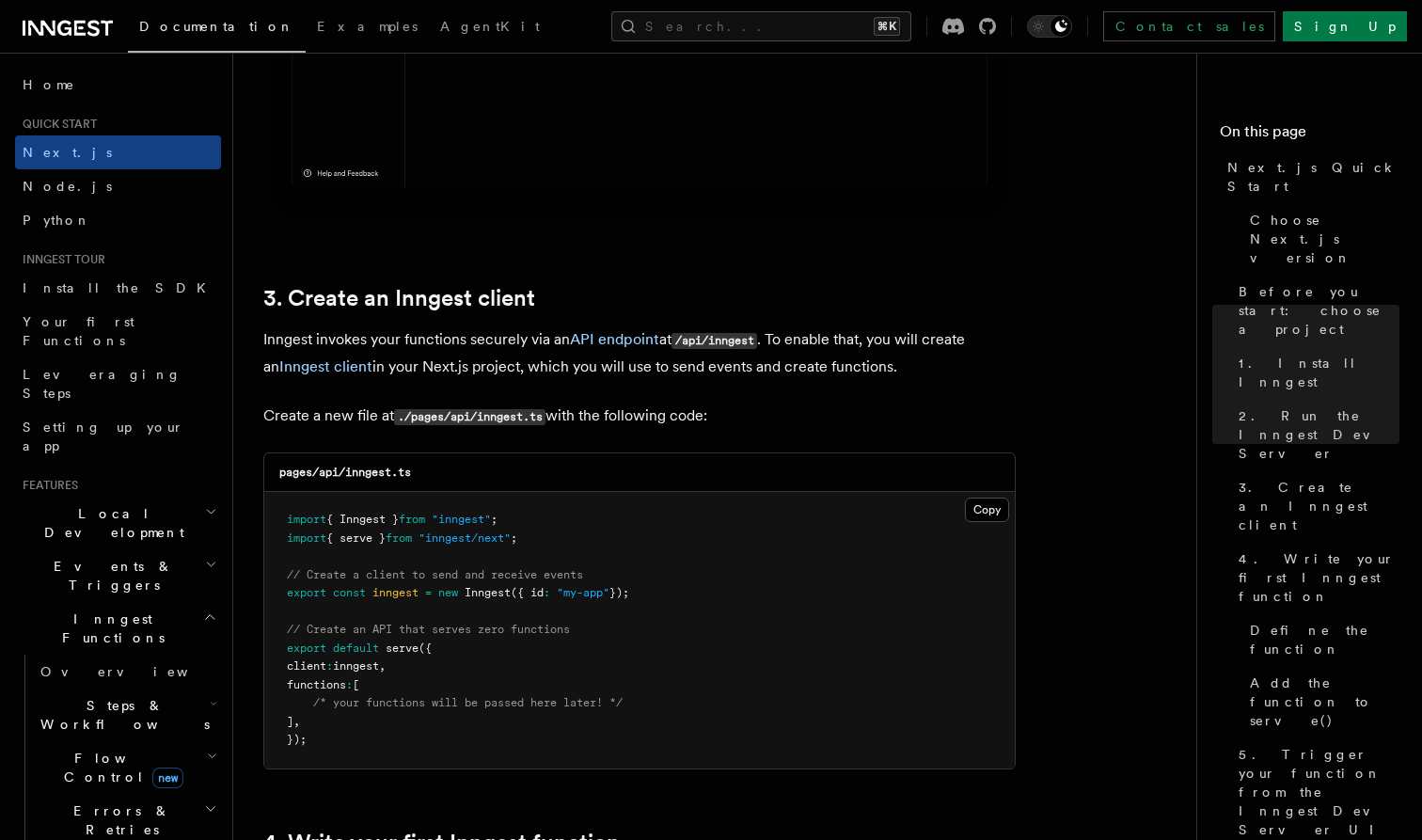
click at [297, 518] on span "import" at bounding box center [306, 519] width 39 height 13
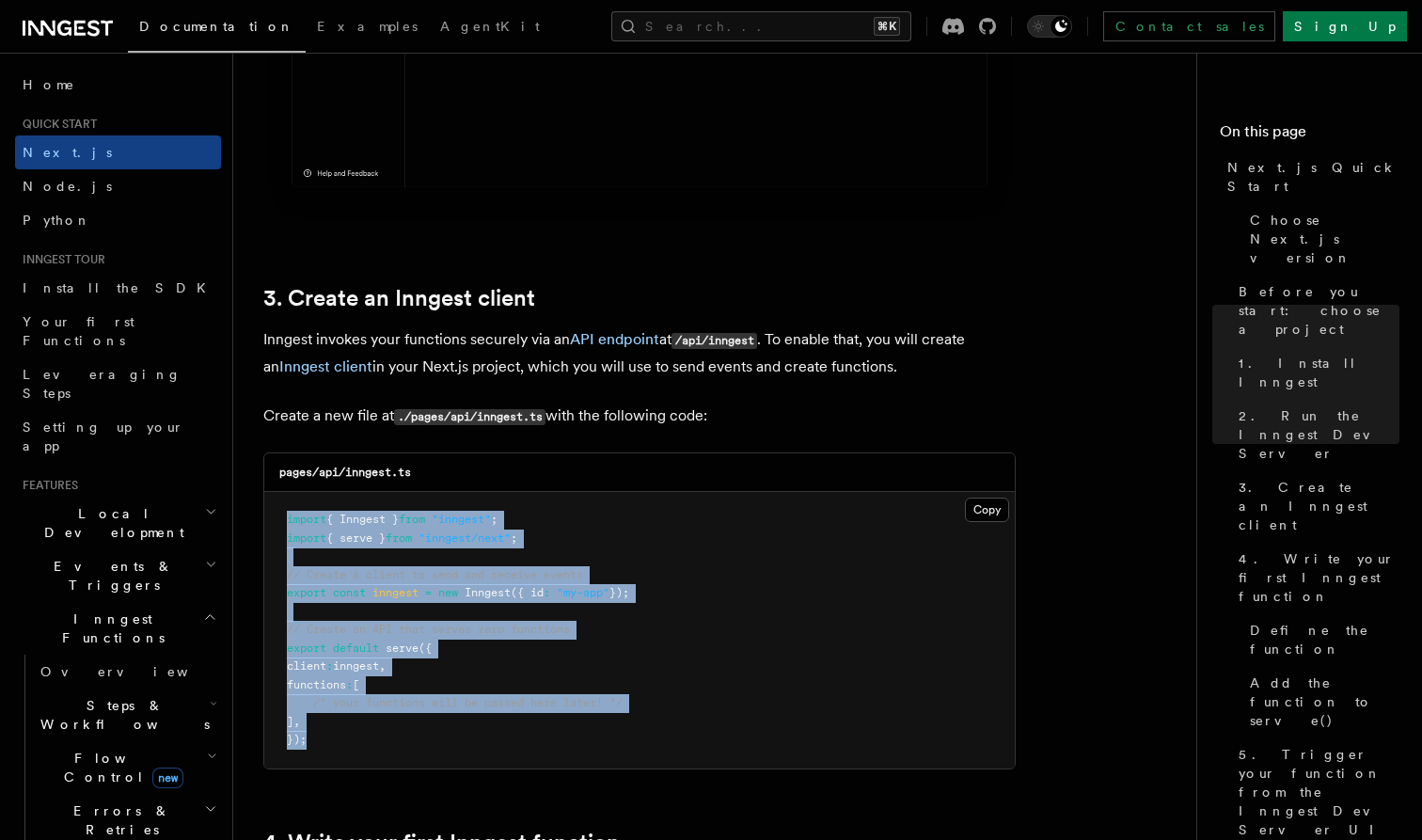
drag, startPoint x: 283, startPoint y: 511, endPoint x: 418, endPoint y: 753, distance: 277.1
click at [417, 752] on pre "import { Inngest } from "inngest" ; import { serve } from "inngest/next" ; // C…" at bounding box center [639, 630] width 750 height 277
click at [418, 753] on pre "import { Inngest } from "inngest" ; import { serve } from "inngest/next" ; // C…" at bounding box center [639, 630] width 750 height 277
drag, startPoint x: 470, startPoint y: 734, endPoint x: 292, endPoint y: 508, distance: 287.7
click at [292, 508] on pre "import { Inngest } from "inngest" ; import { serve } from "inngest/next" ; // C…" at bounding box center [639, 630] width 750 height 277
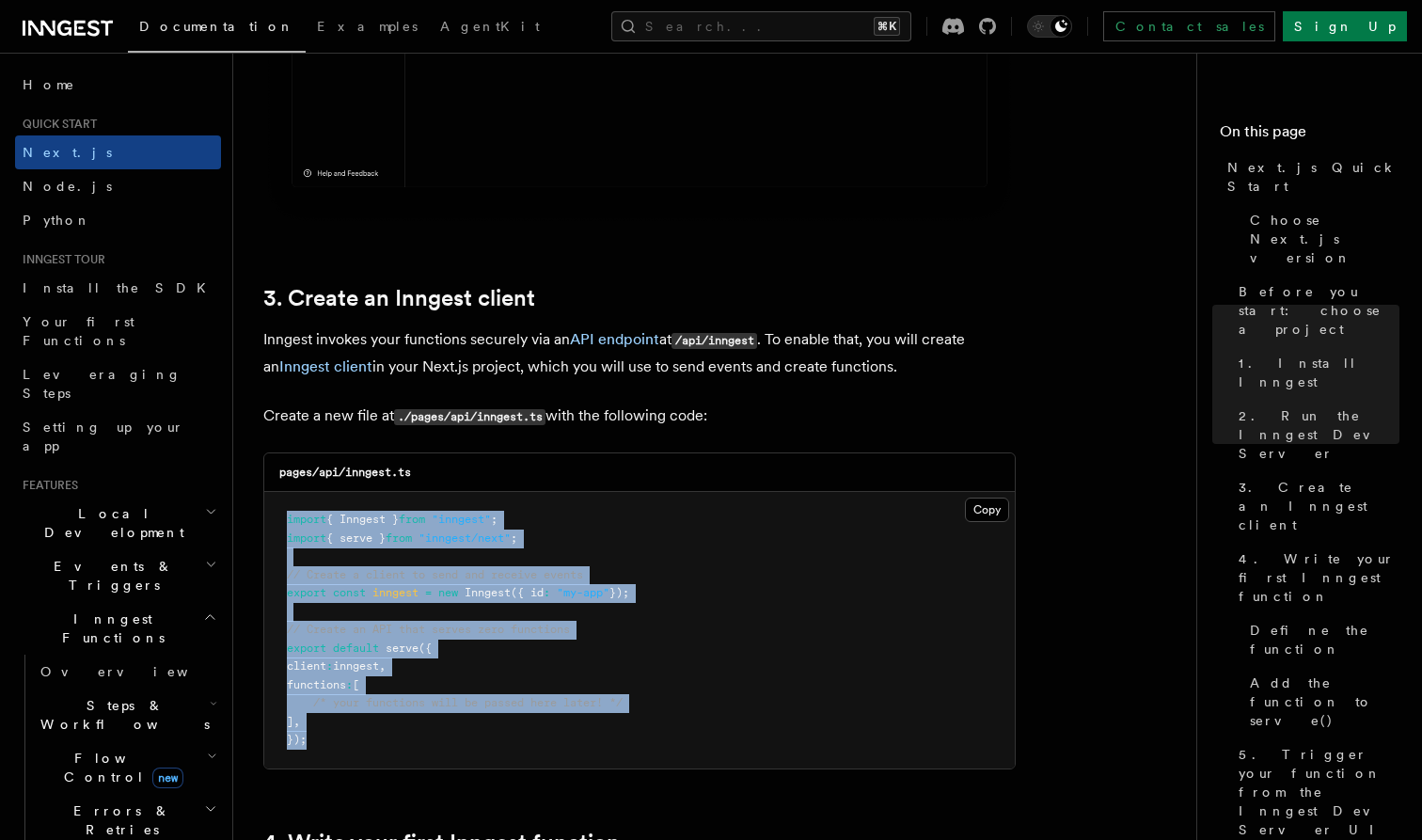
click at [292, 508] on pre "import { Inngest } from "inngest" ; import { serve } from "inngest/next" ; // C…" at bounding box center [639, 630] width 750 height 277
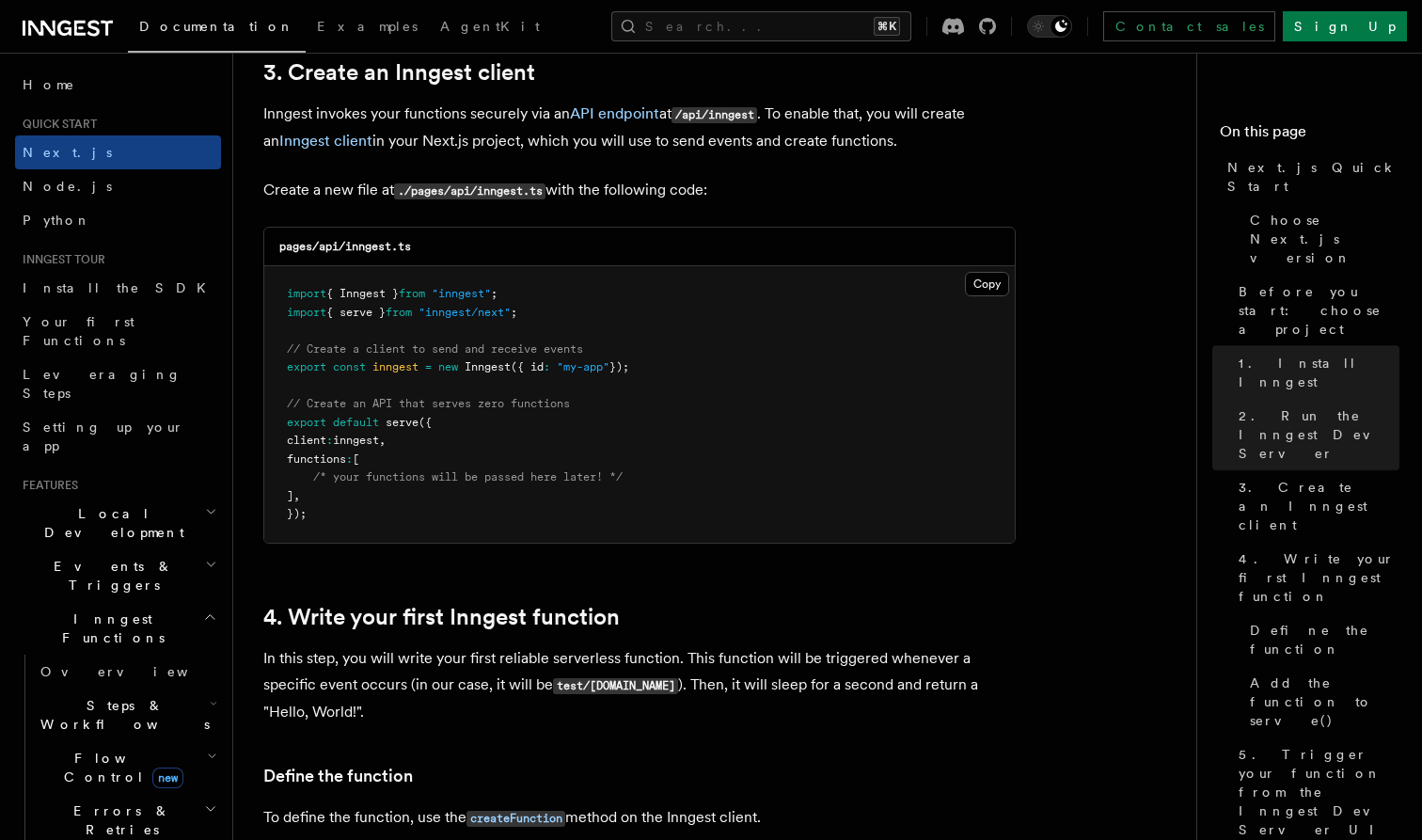
scroll to position [2265, 0]
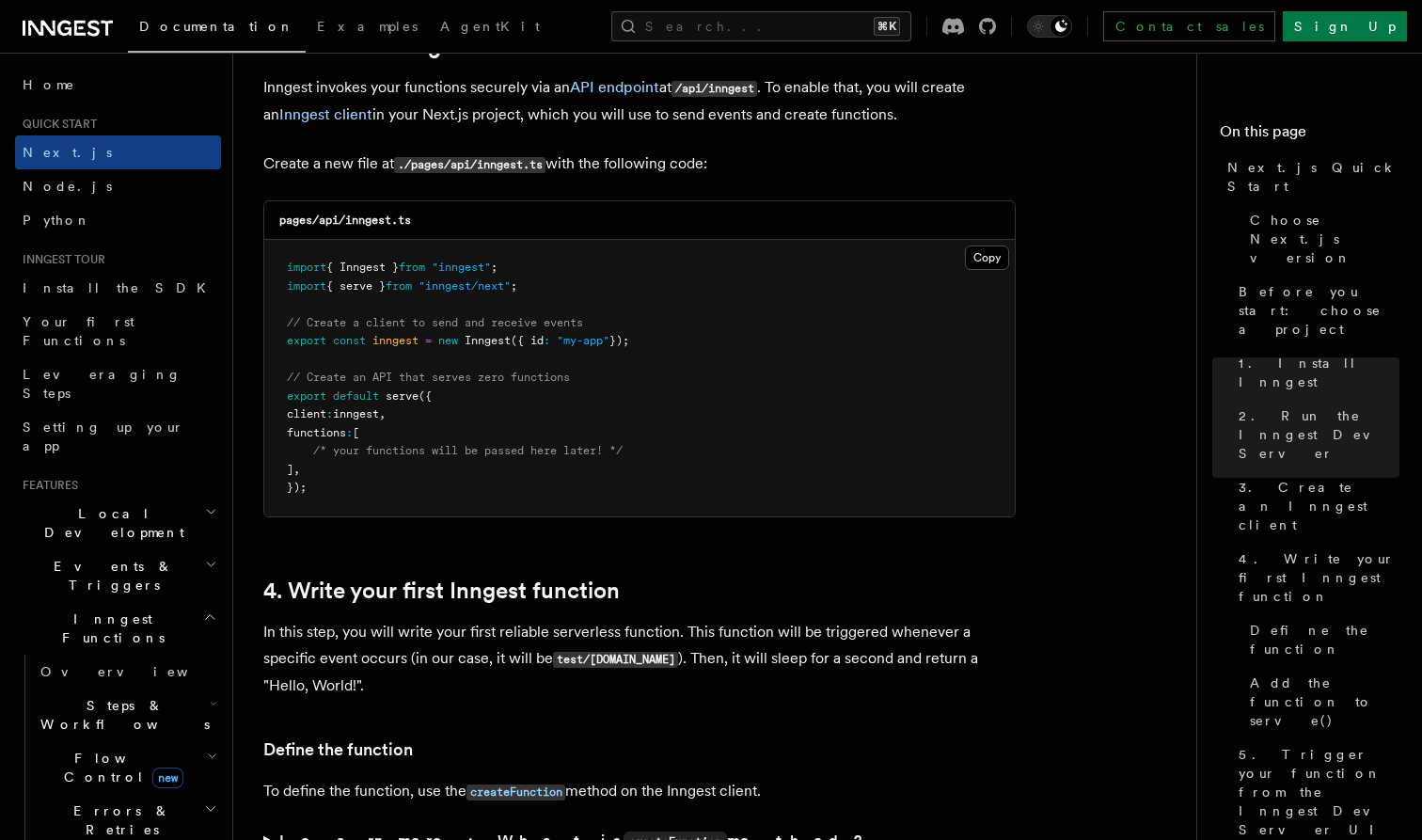
click at [483, 479] on pre "import { Inngest } from "inngest" ; import { serve } from "inngest/next" ; // C…" at bounding box center [639, 378] width 750 height 277
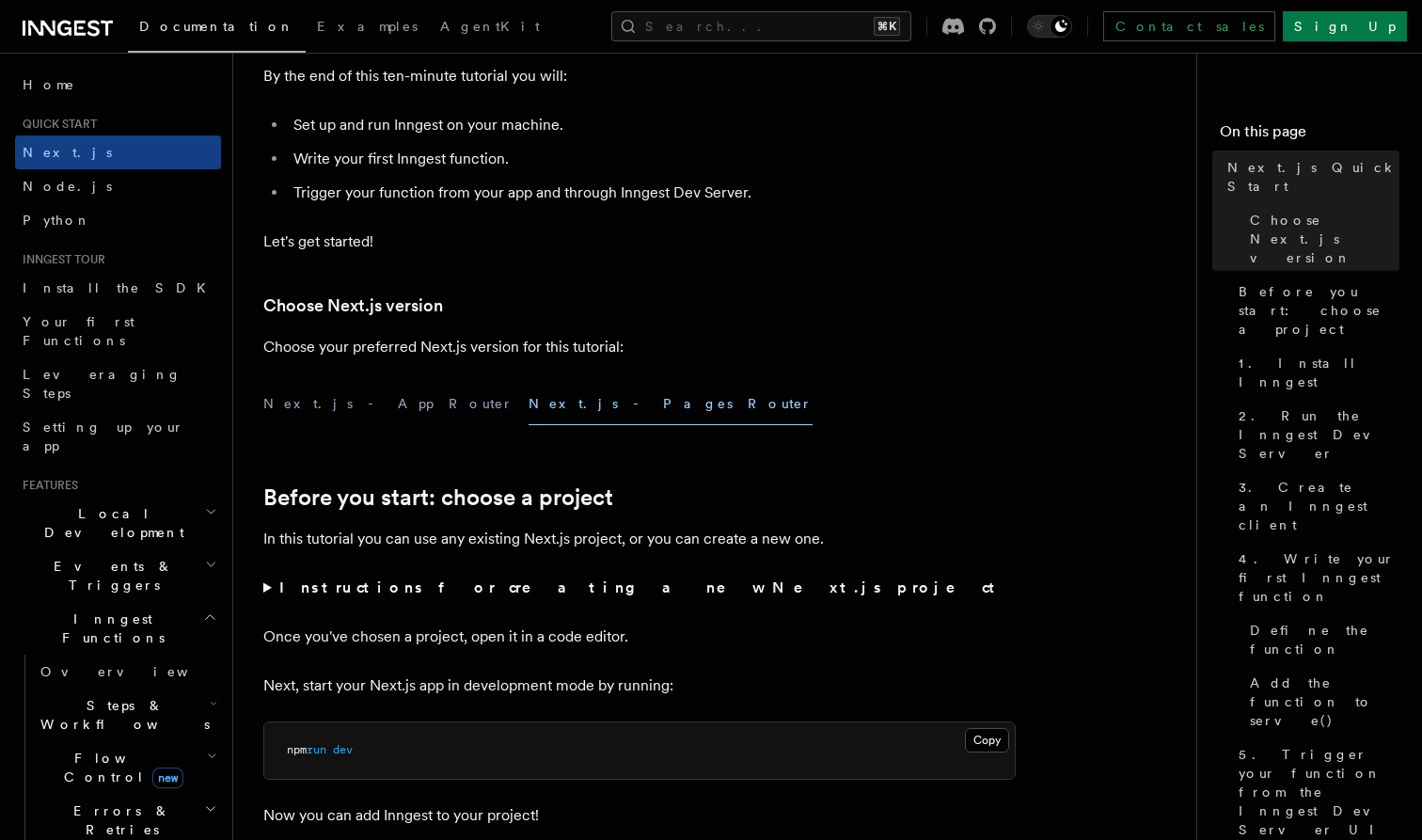
scroll to position [376, 0]
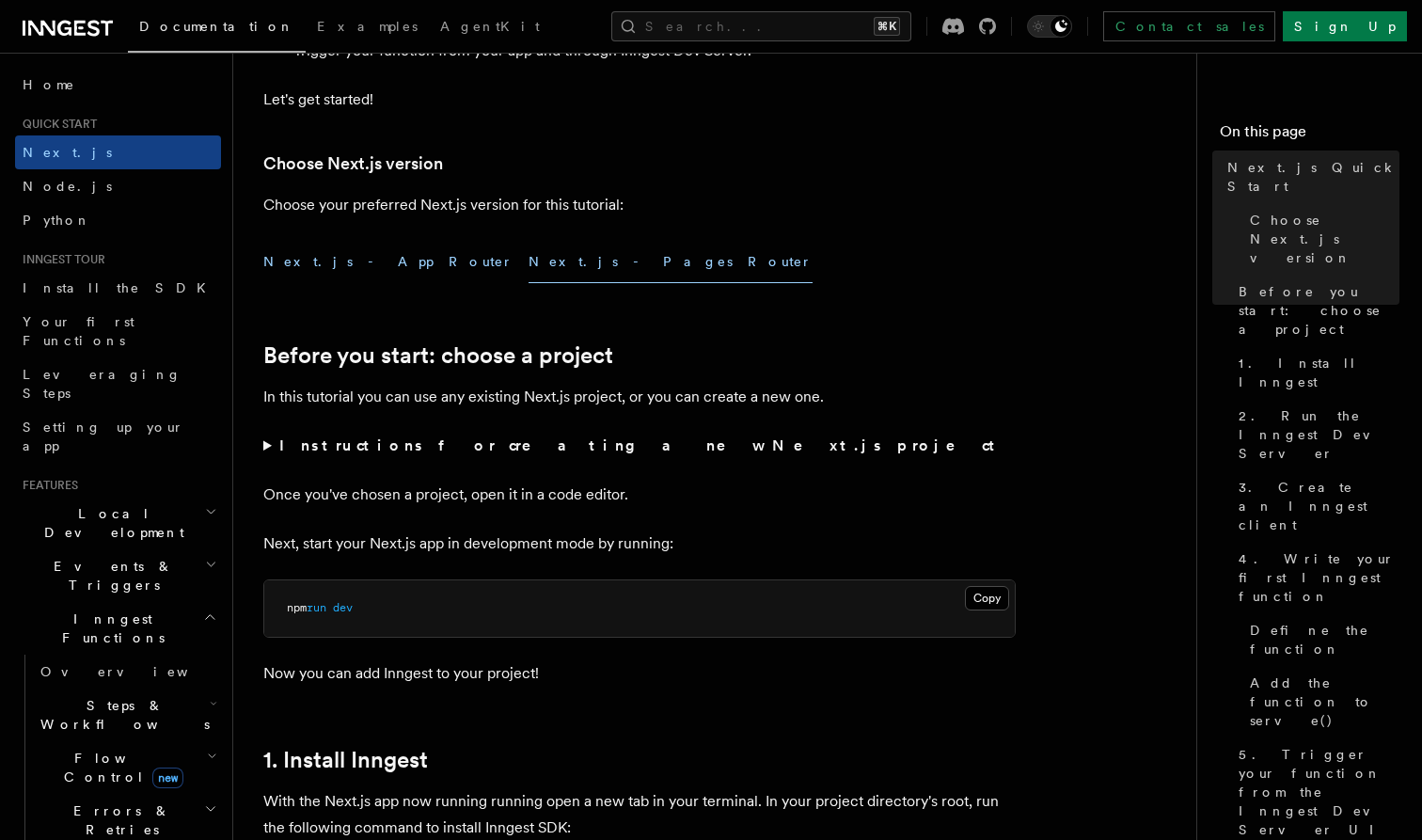
click at [307, 257] on button "Next.js - App Router" at bounding box center [388, 262] width 250 height 42
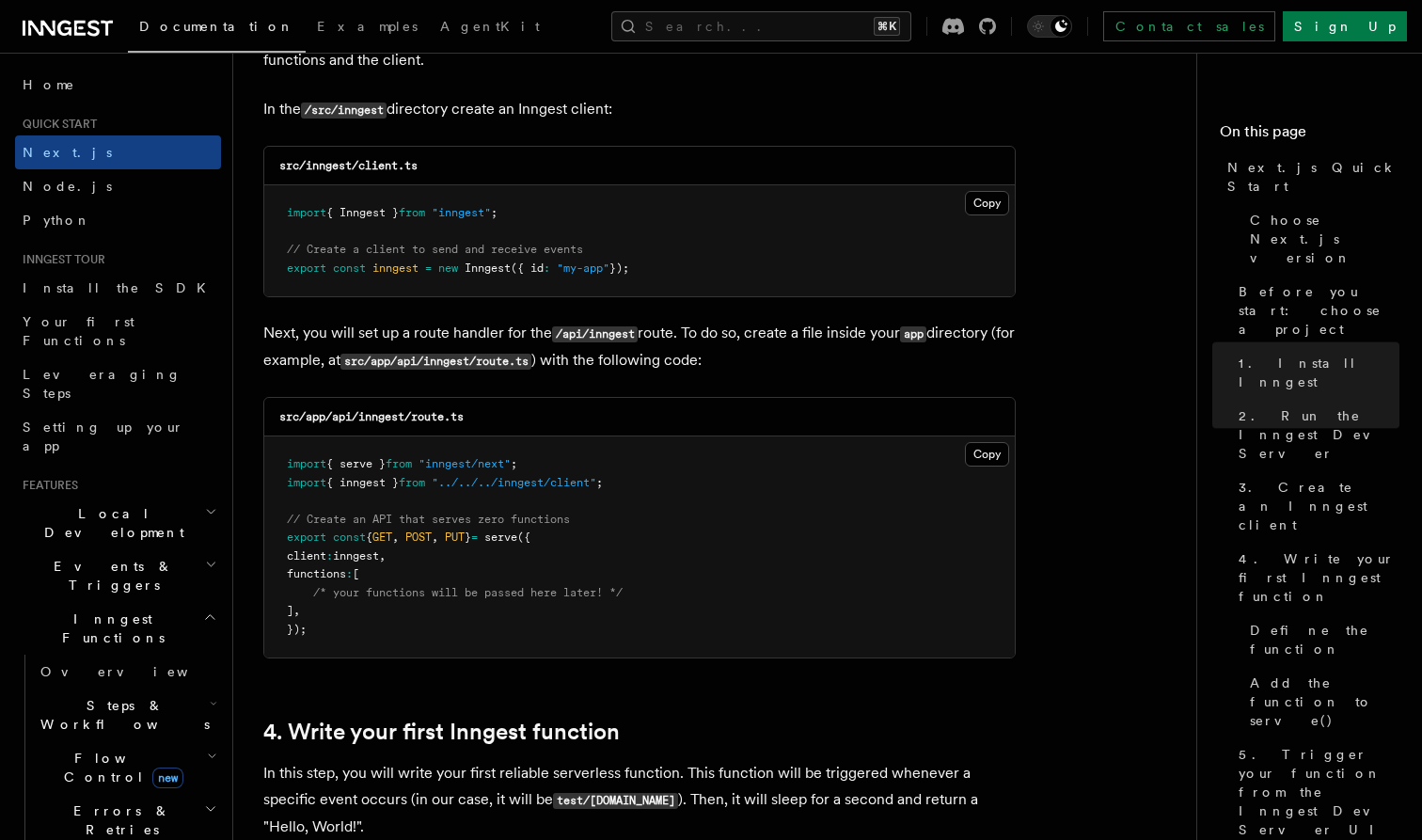
scroll to position [2439, 0]
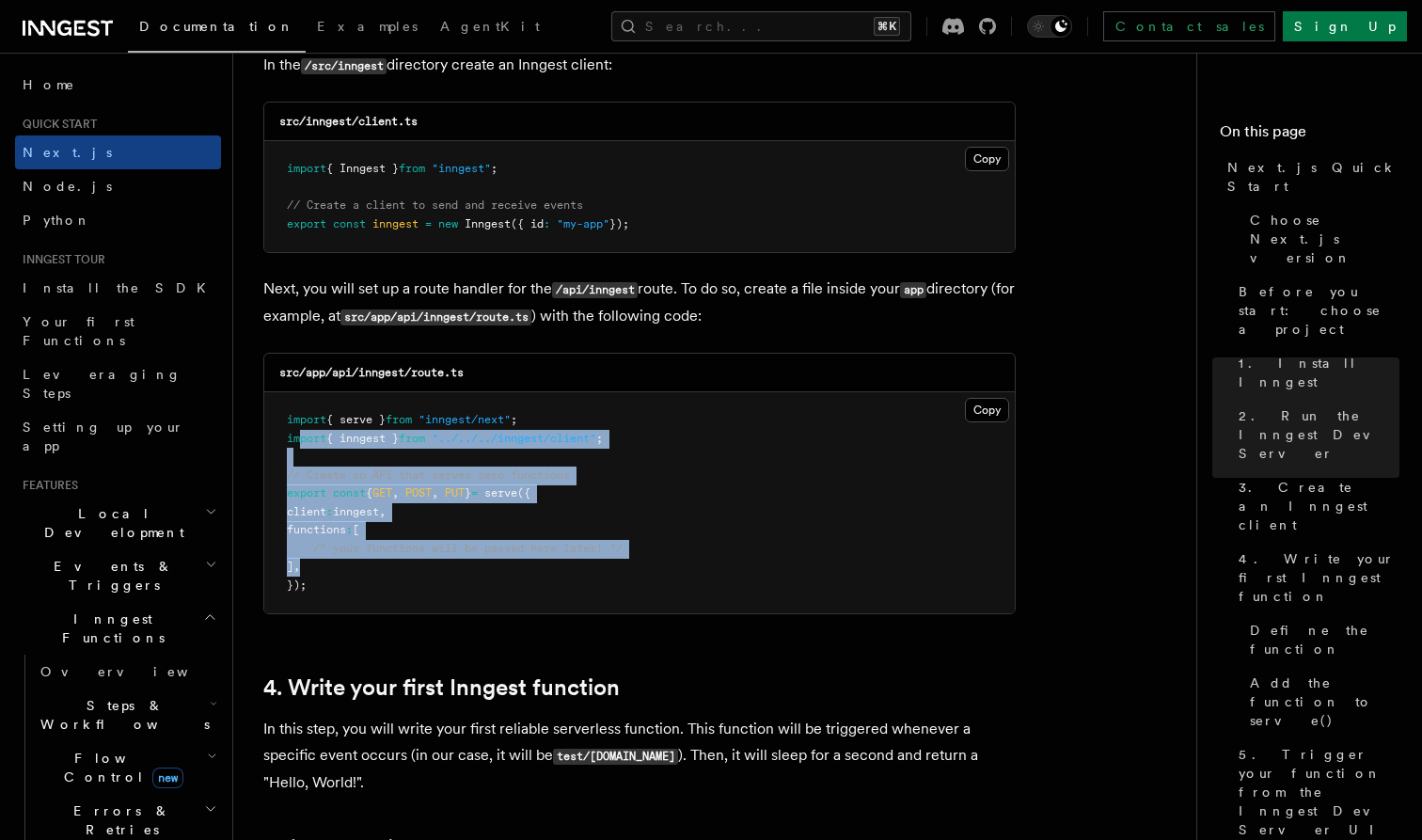
drag, startPoint x: 297, startPoint y: 437, endPoint x: 438, endPoint y: 556, distance: 184.5
click at [434, 549] on pre "import { serve } from "inngest/next" ; import { inngest } from "../../../innges…" at bounding box center [639, 502] width 750 height 222
click at [438, 556] on pre "import { serve } from "inngest/next" ; import { inngest } from "../../../innges…" at bounding box center [639, 502] width 750 height 222
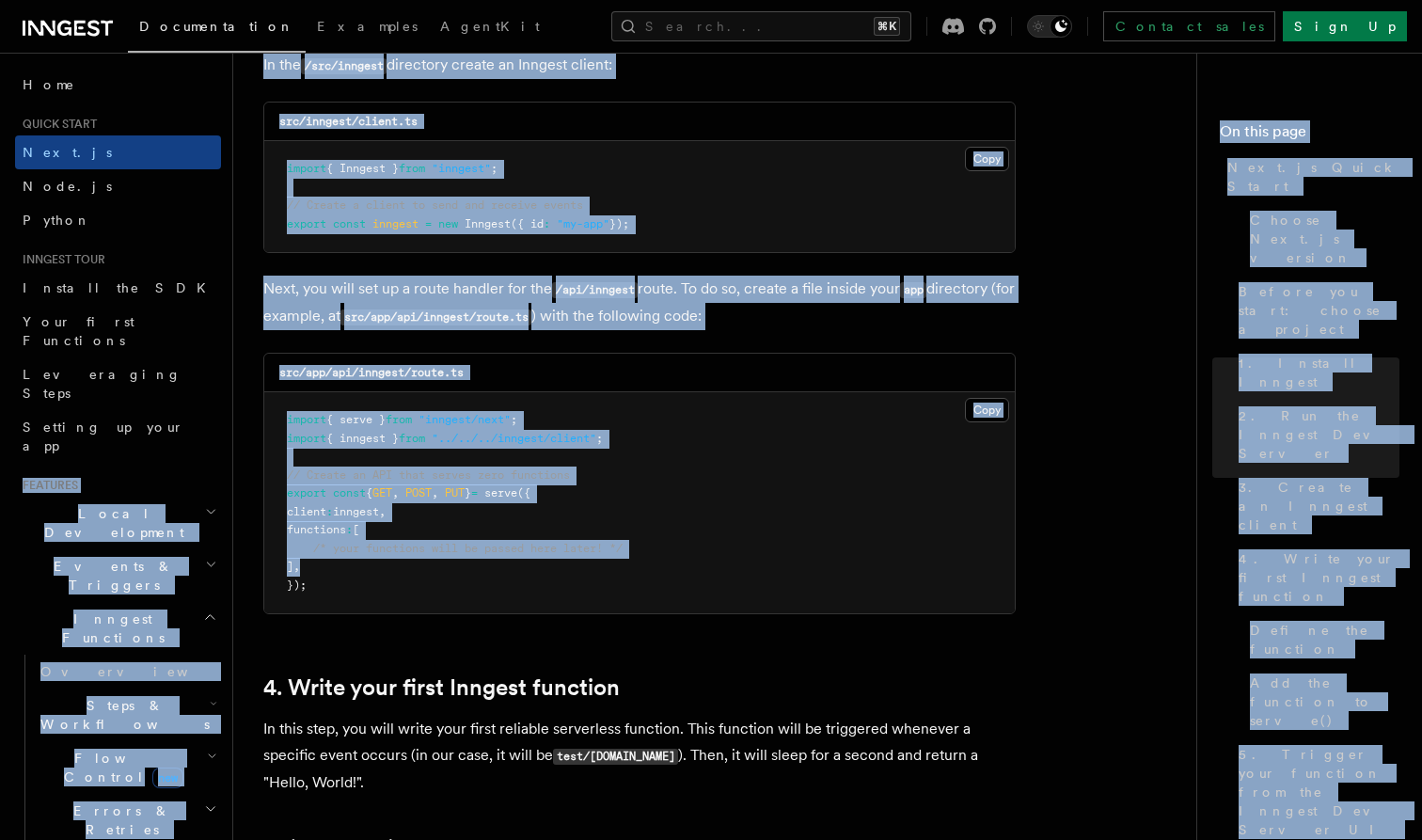
drag, startPoint x: 553, startPoint y: 559, endPoint x: 226, endPoint y: 412, distance: 358.5
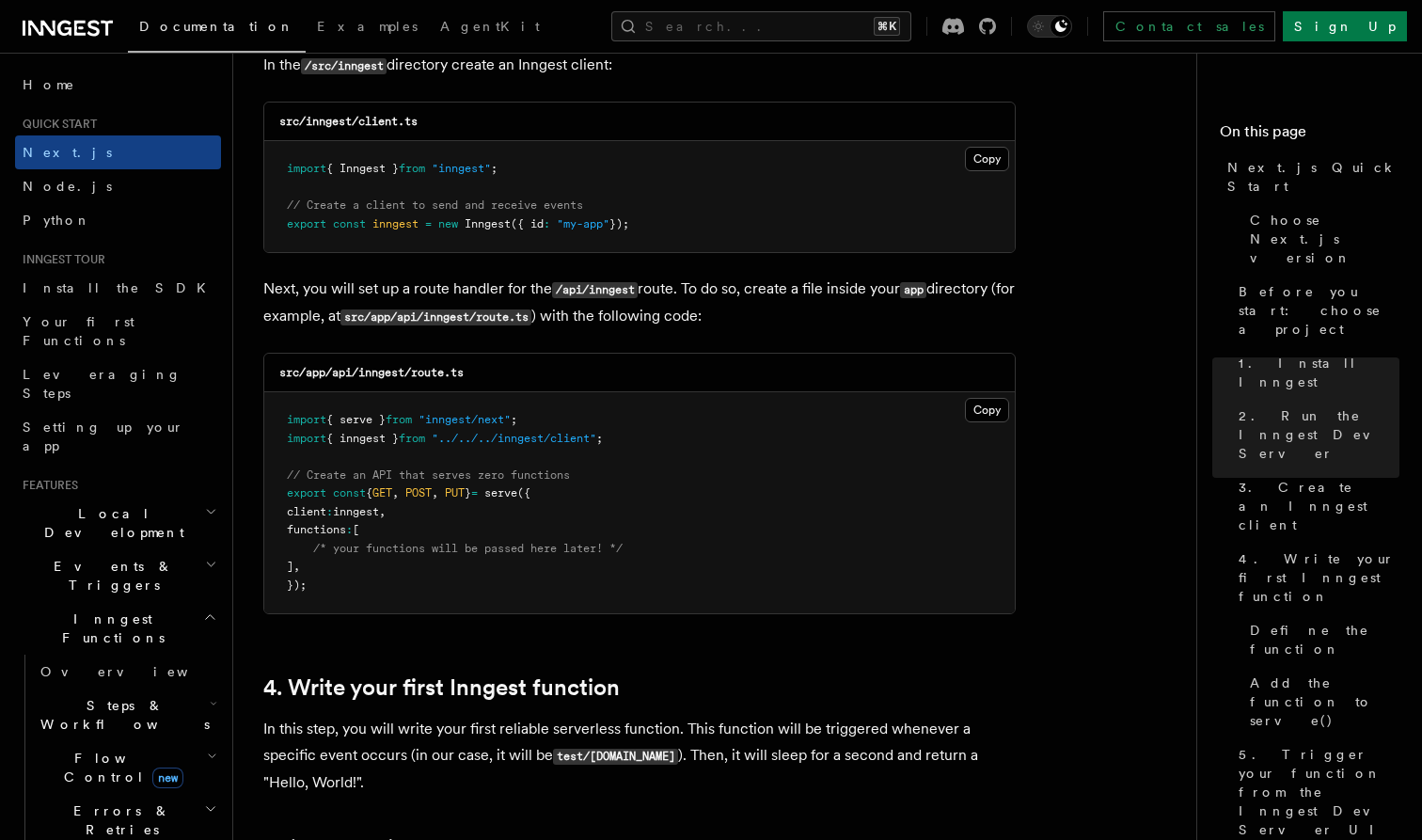
click at [316, 439] on span "import" at bounding box center [306, 438] width 39 height 13
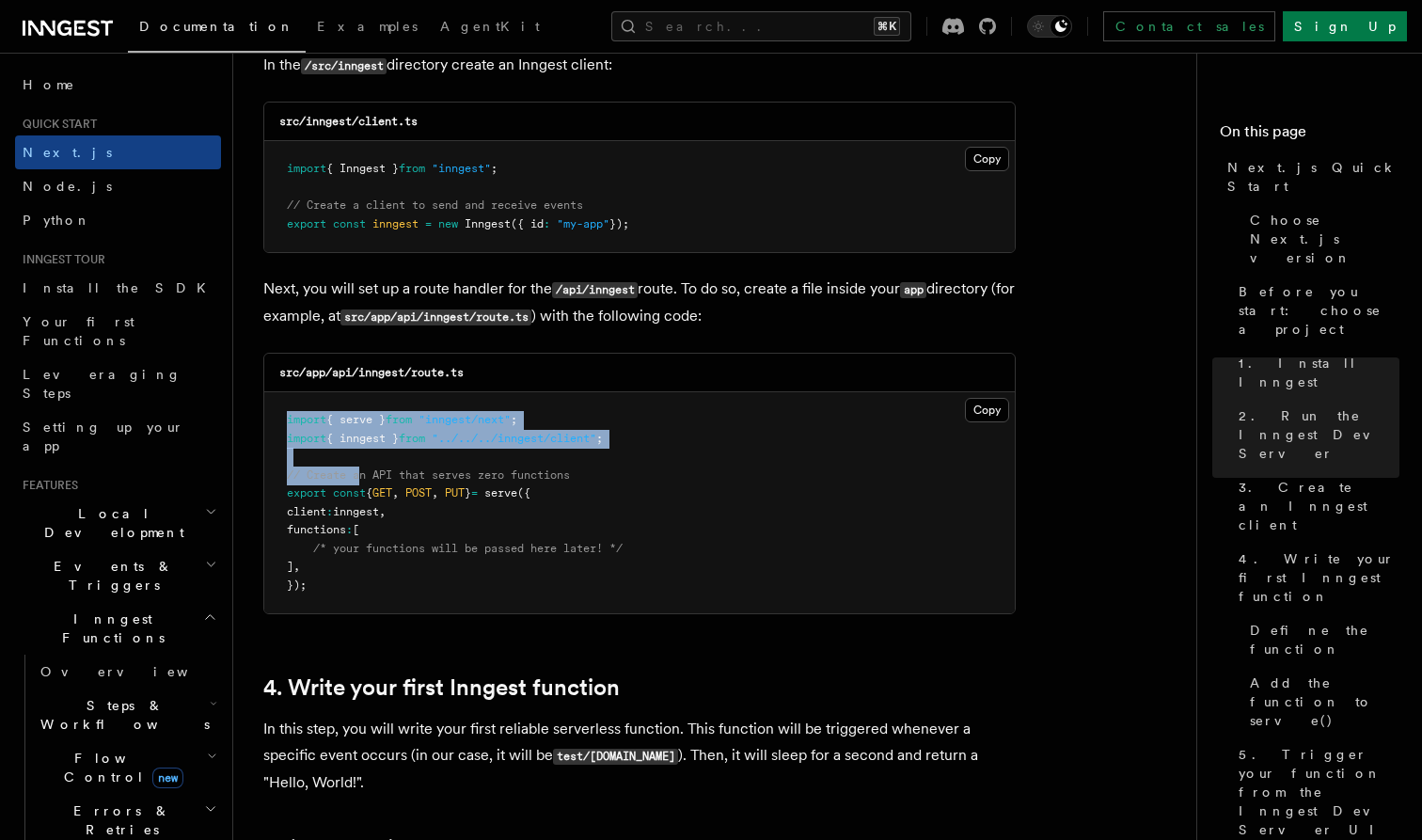
drag, startPoint x: 299, startPoint y: 406, endPoint x: 371, endPoint y: 482, distance: 104.7
click at [364, 468] on pre "import { serve } from "inngest/next" ; import { inngest } from "../../../innges…" at bounding box center [639, 502] width 750 height 222
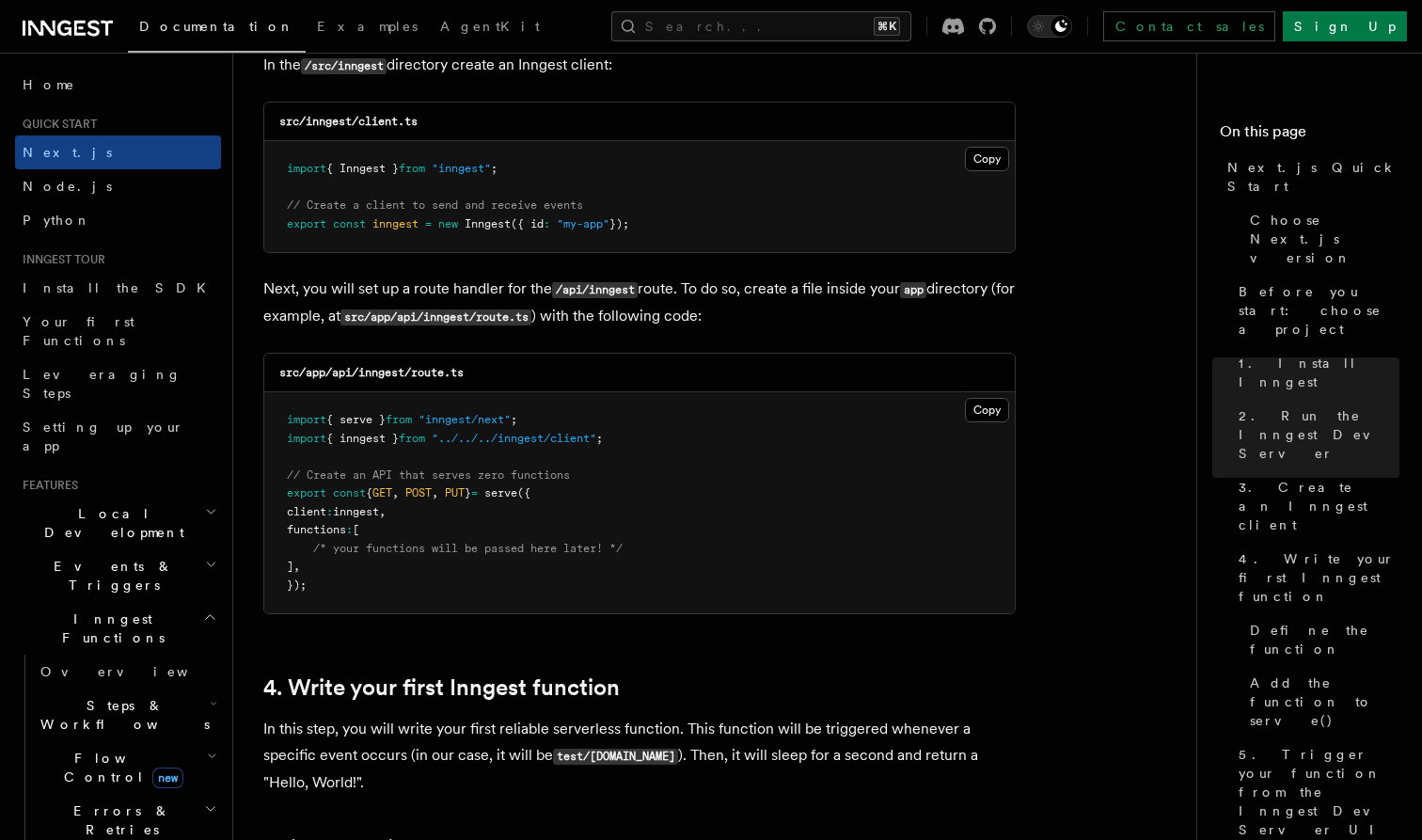
click at [371, 486] on span "{" at bounding box center [369, 492] width 7 height 13
click at [986, 405] on button "Copy Copied" at bounding box center [987, 410] width 44 height 25
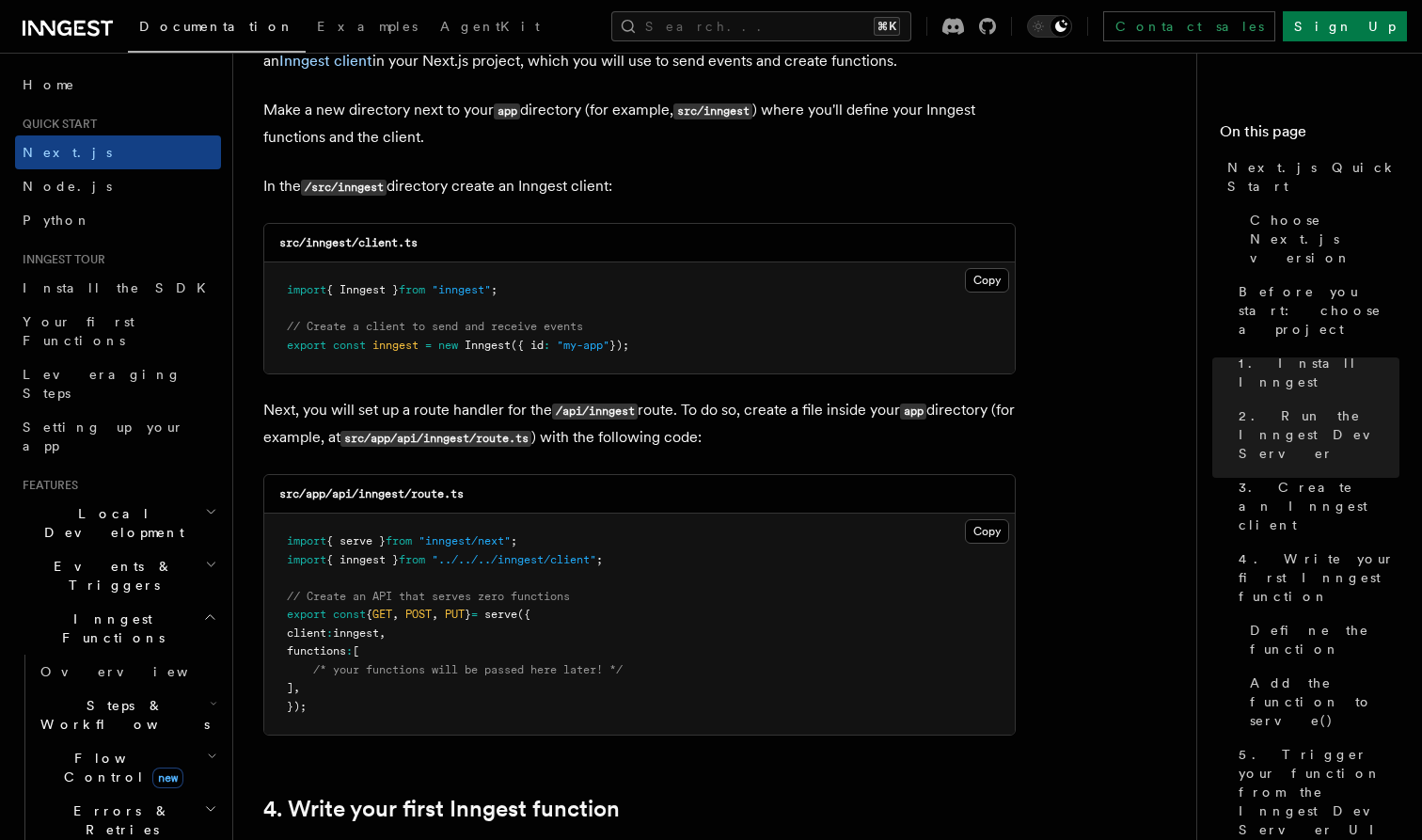
scroll to position [2277, 0]
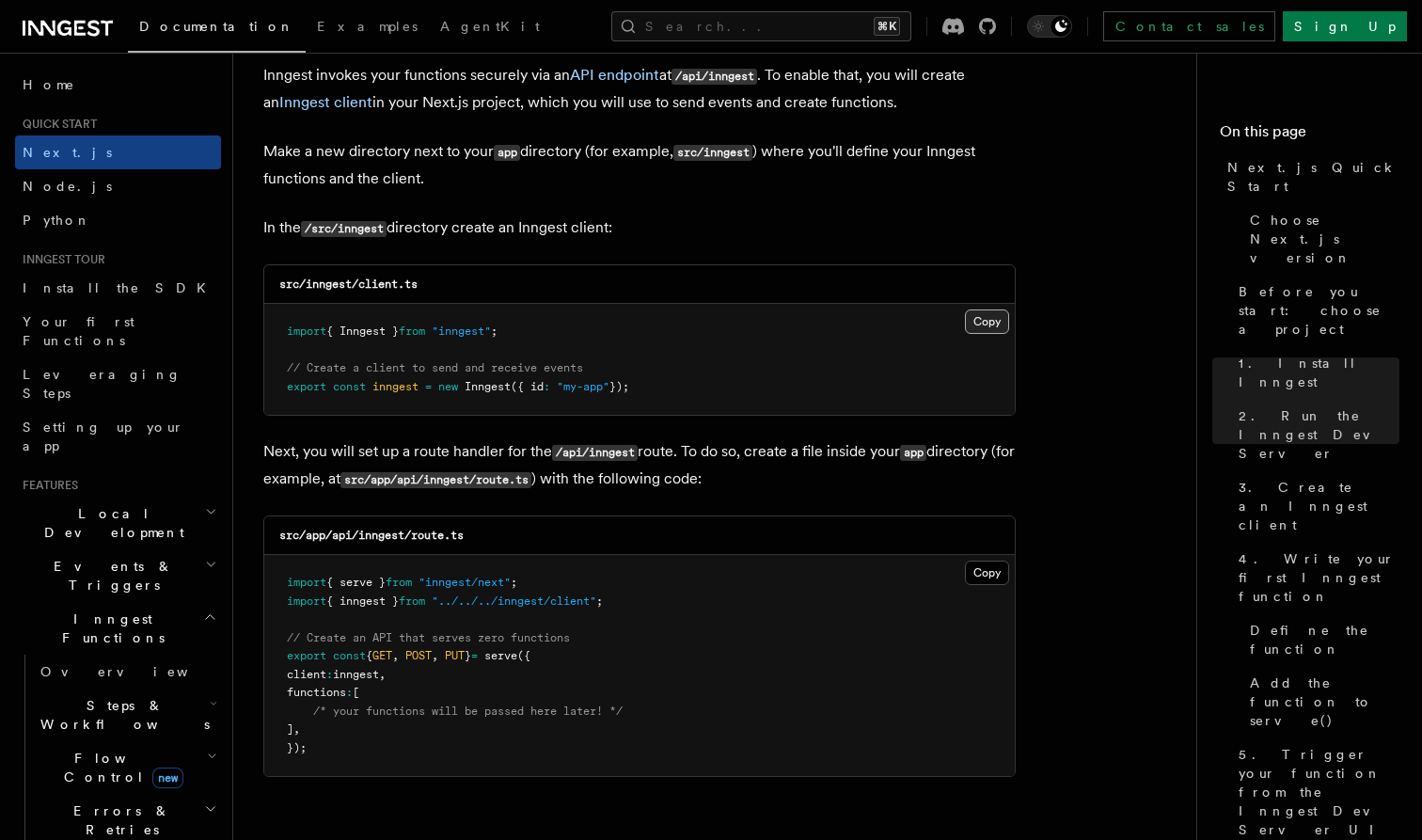
click at [984, 313] on button "Copy Copied" at bounding box center [987, 321] width 44 height 25
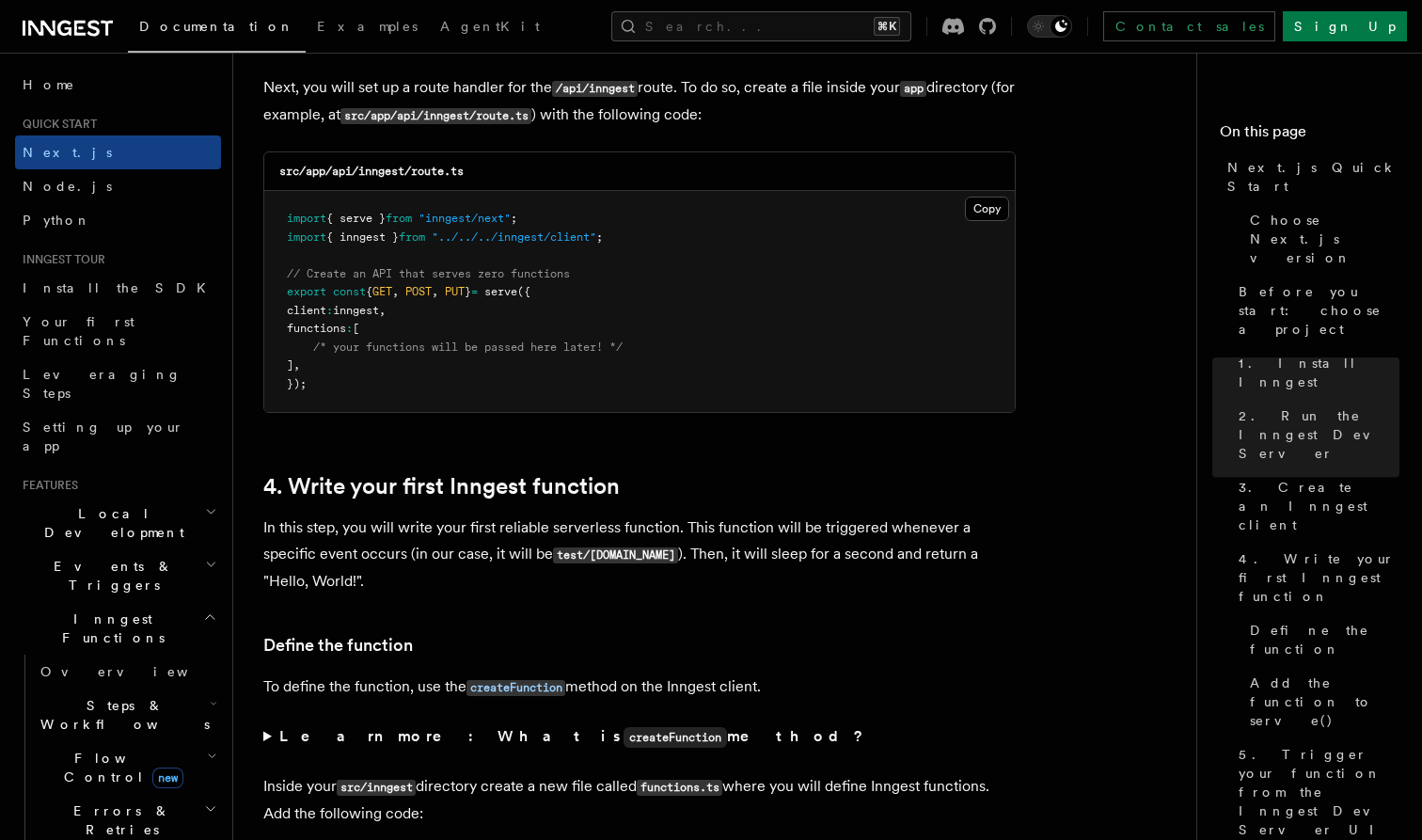
click at [452, 323] on pre "import { serve } from "inngest/next" ; import { inngest } from "../../../innges…" at bounding box center [639, 301] width 750 height 222
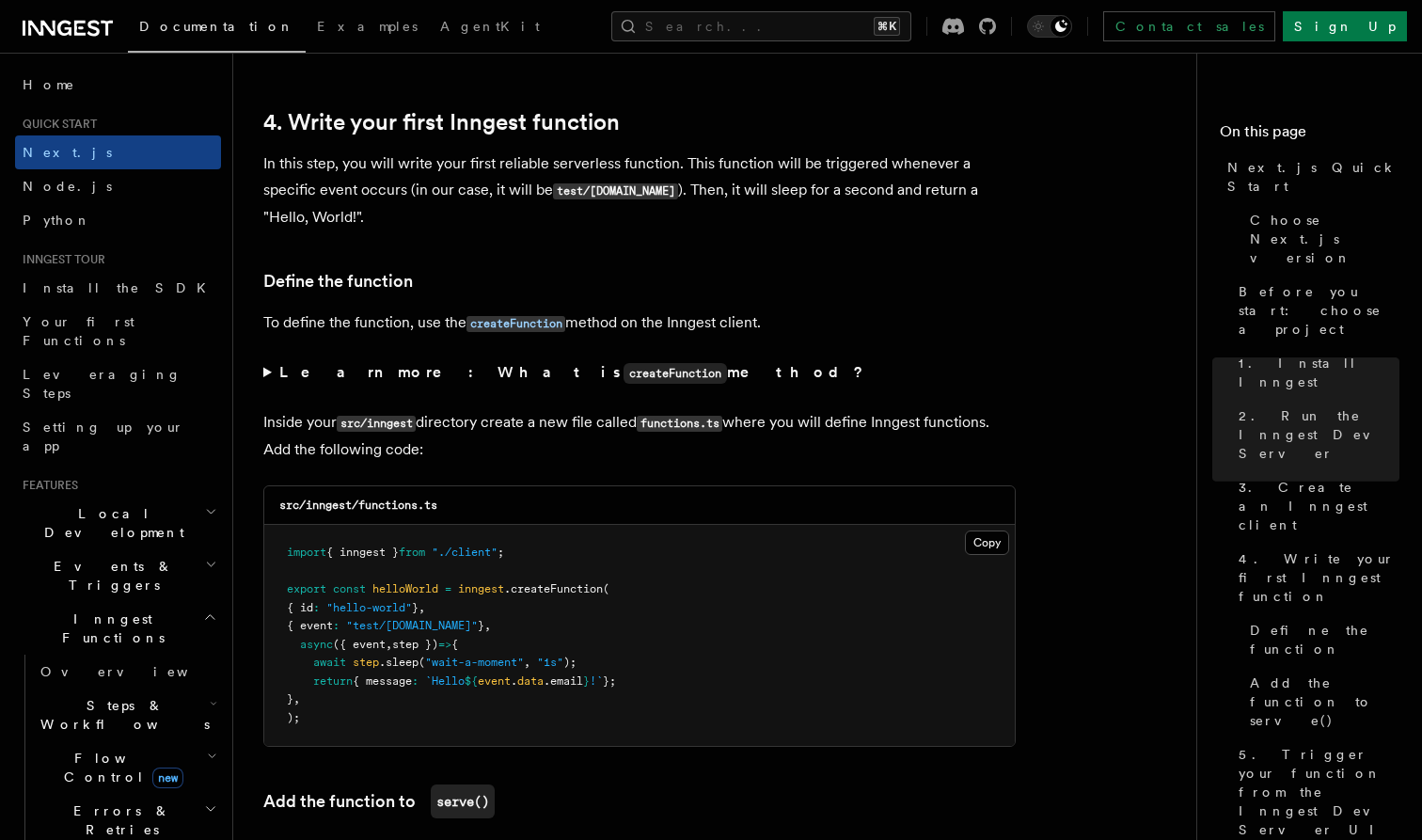
scroll to position [3037, 0]
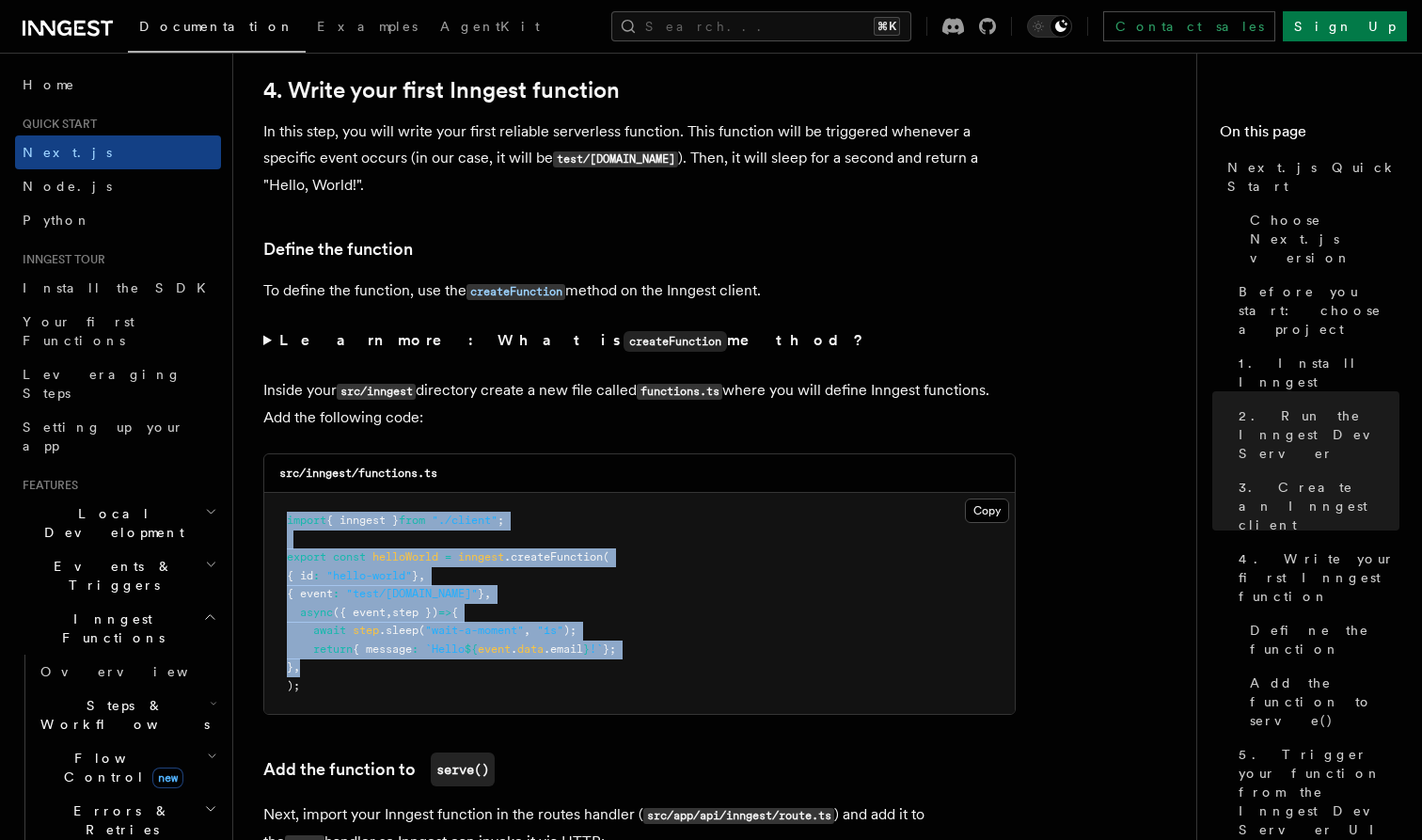
drag, startPoint x: 279, startPoint y: 499, endPoint x: 375, endPoint y: 672, distance: 197.9
click at [375, 672] on pre "import { inngest } from "./client" ; export const helloWorld = inngest .createF…" at bounding box center [639, 604] width 750 height 222
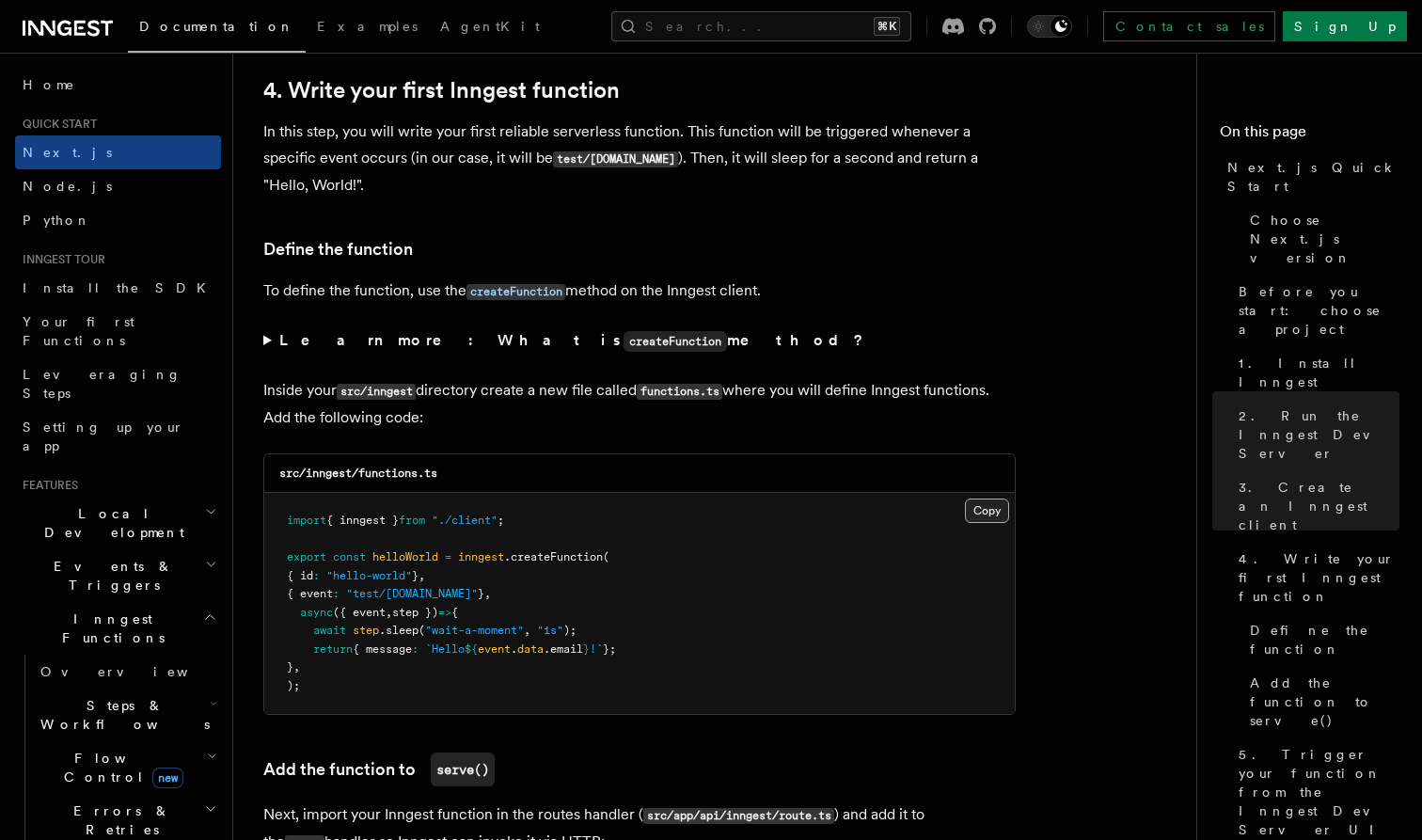
click at [999, 505] on button "Copy Copied" at bounding box center [987, 510] width 44 height 25
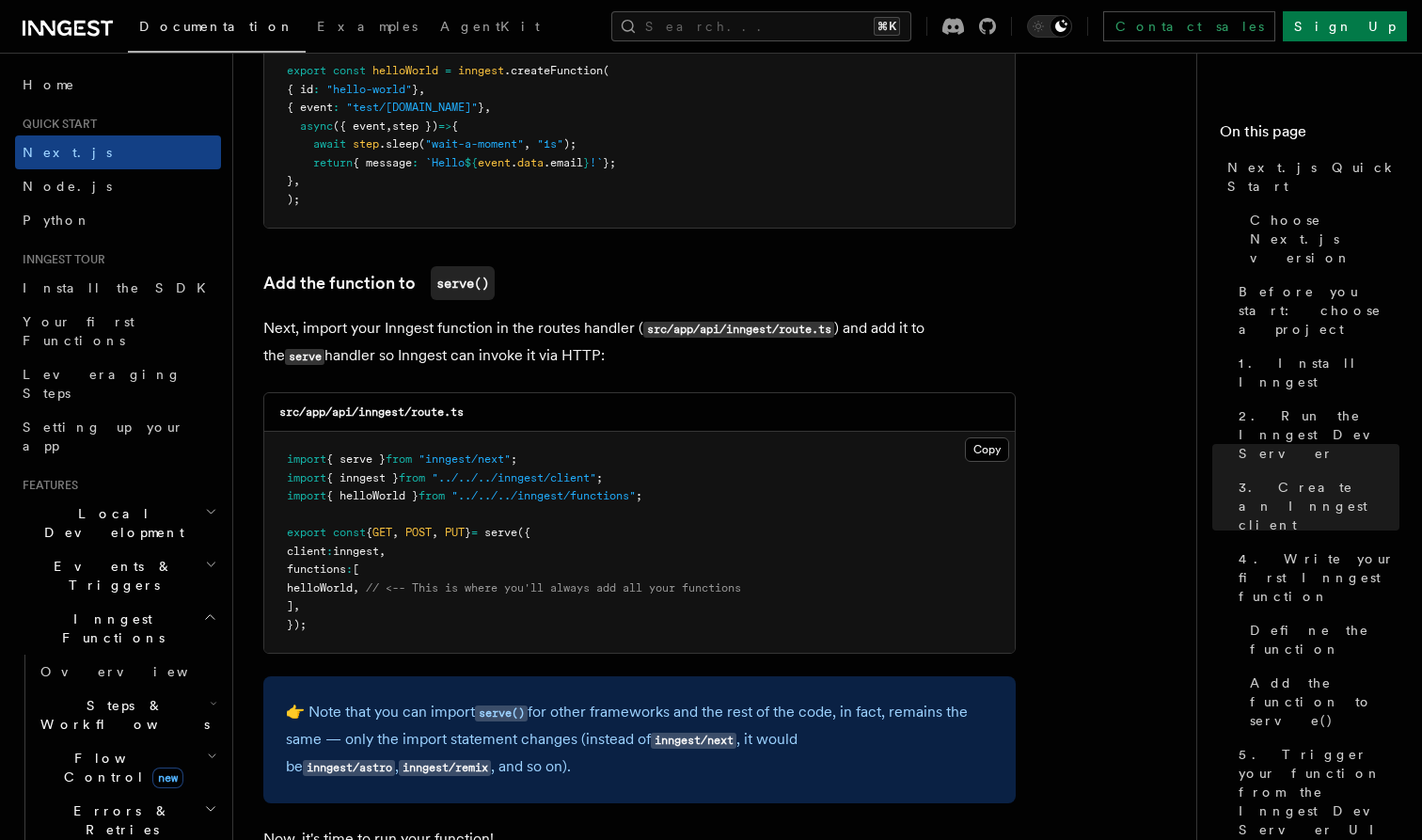
scroll to position [3541, 0]
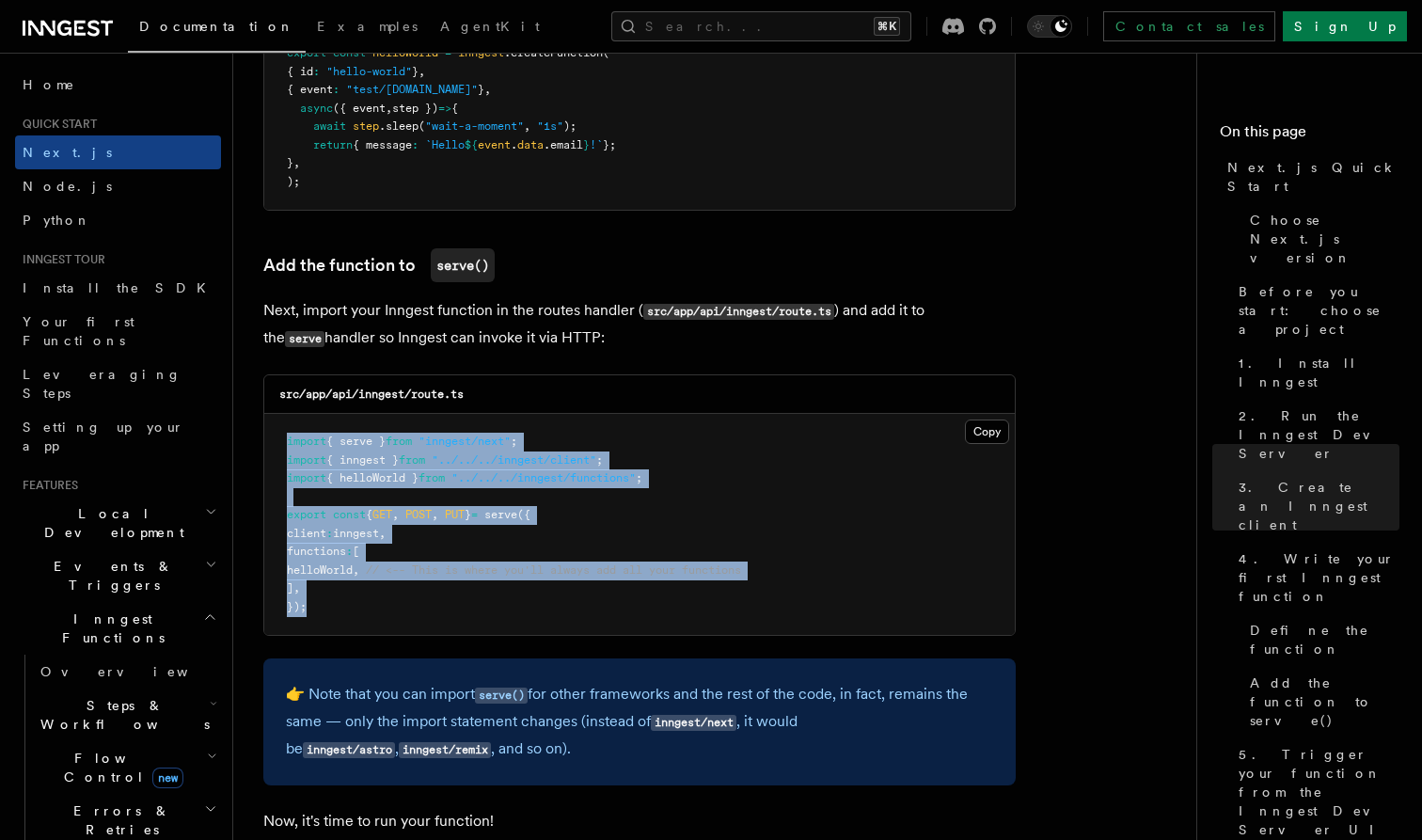
drag, startPoint x: 274, startPoint y: 424, endPoint x: 322, endPoint y: 610, distance: 192.1
click at [322, 610] on pre "import { serve } from "inngest/next" ; import { inngest } from "../../../innges…" at bounding box center [639, 524] width 750 height 222
drag, startPoint x: 347, startPoint y: 608, endPoint x: 283, endPoint y: 423, distance: 195.8
click at [283, 423] on pre "import { serve } from "inngest/next" ; import { inngest } from "../../../innges…" at bounding box center [639, 524] width 750 height 222
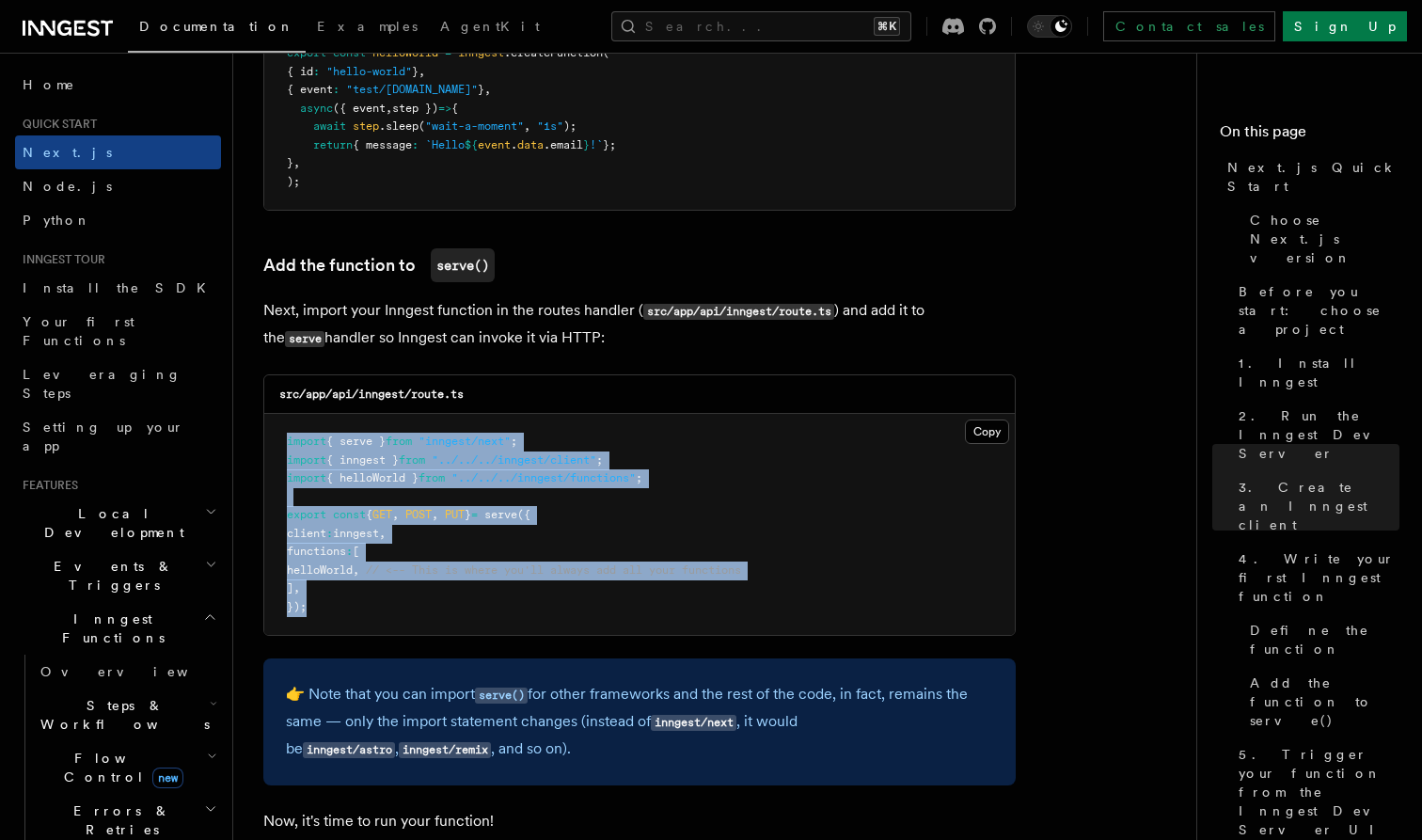
click at [283, 423] on pre "import { serve } from "inngest/next" ; import { inngest } from "../../../innges…" at bounding box center [639, 524] width 750 height 222
drag, startPoint x: 283, startPoint y: 423, endPoint x: 336, endPoint y: 596, distance: 180.9
click at [336, 593] on pre "import { serve } from "inngest/next" ; import { inngest } from "../../../innges…" at bounding box center [639, 524] width 750 height 222
click at [336, 596] on pre "import { serve } from "inngest/next" ; import { inngest } from "../../../innges…" at bounding box center [639, 524] width 750 height 222
drag, startPoint x: 359, startPoint y: 594, endPoint x: 287, endPoint y: 419, distance: 189.2
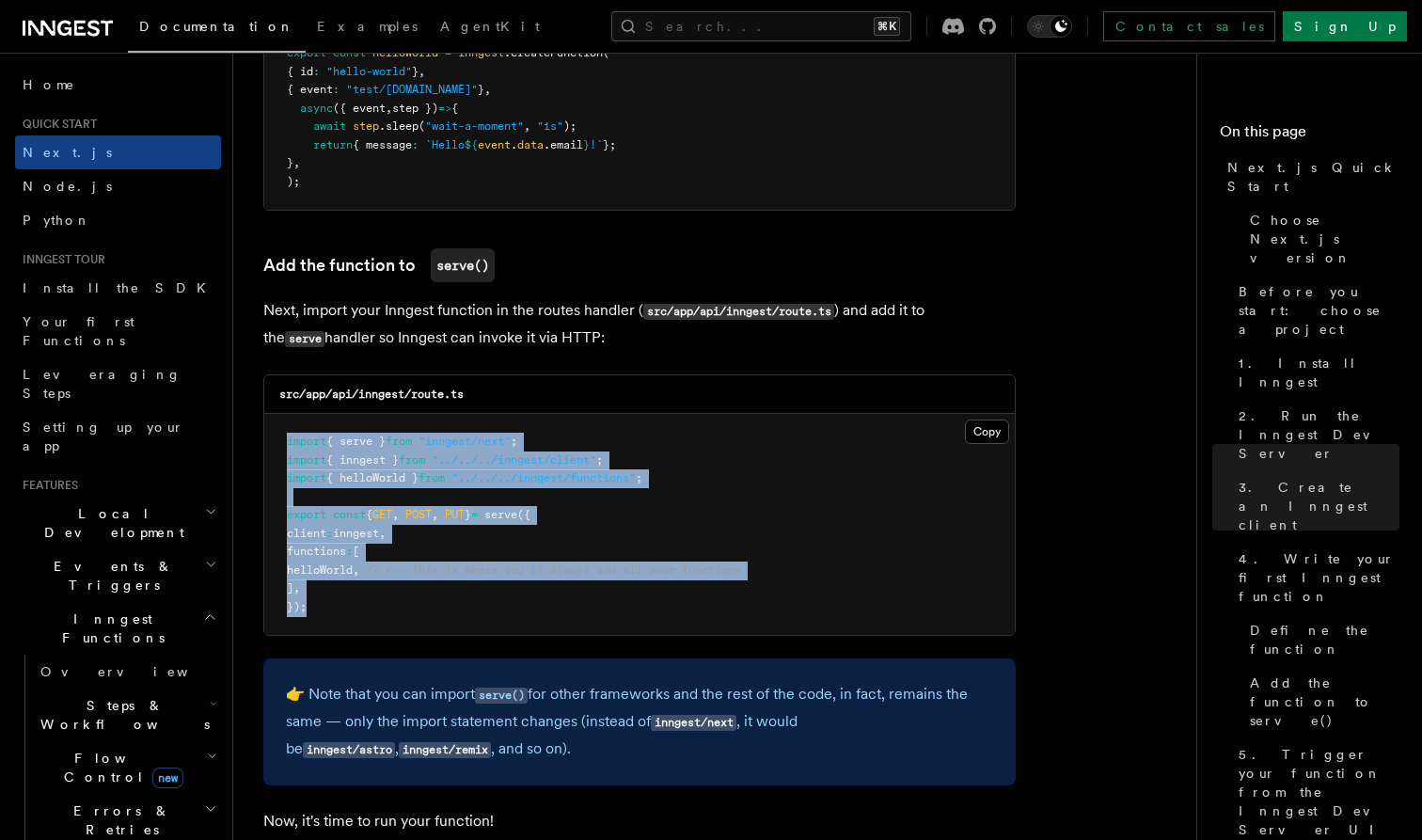
click at [287, 419] on pre "import { serve } from "inngest/next" ; import { inngest } from "../../../innges…" at bounding box center [639, 524] width 750 height 222
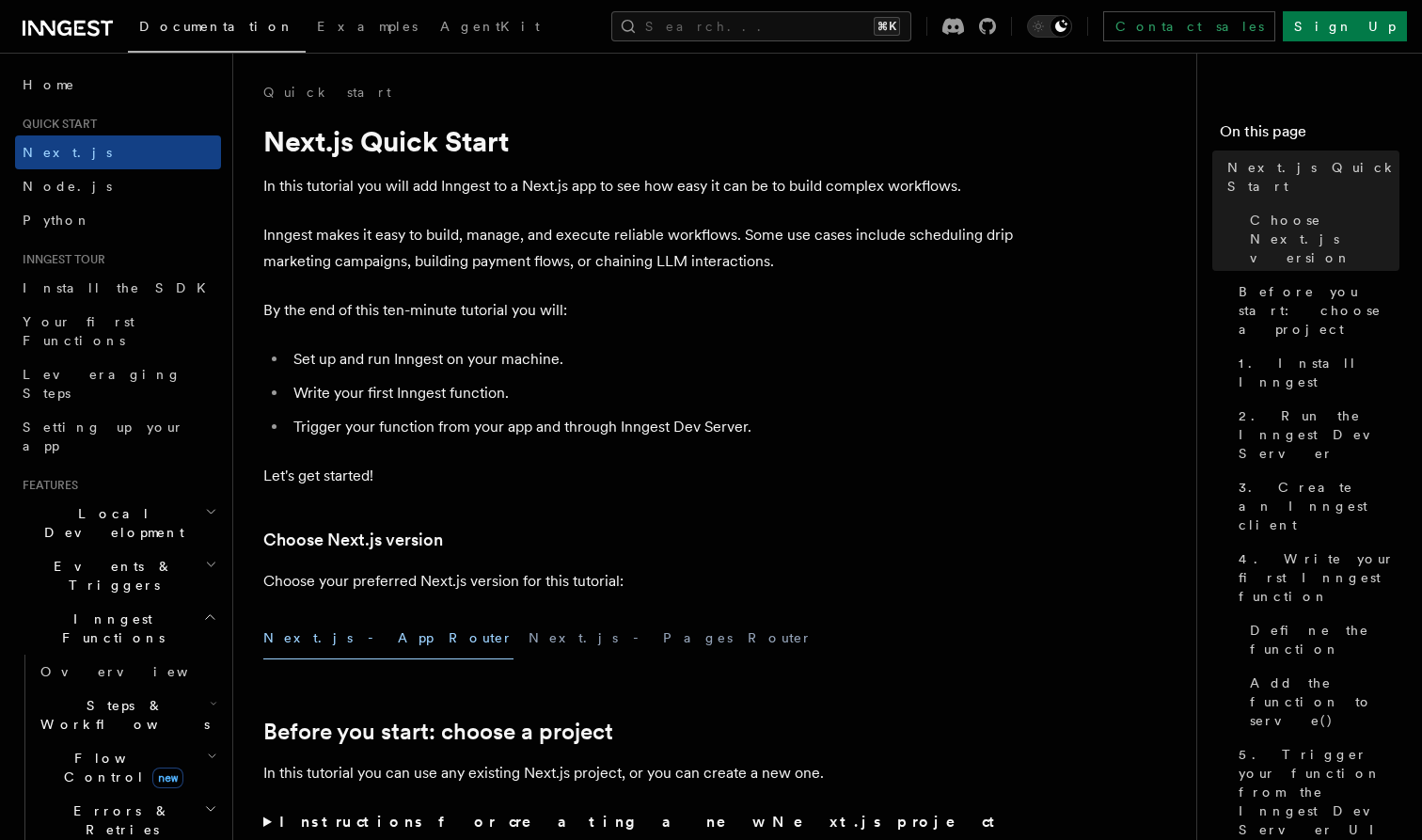
scroll to position [0, 0]
